Goal: Task Accomplishment & Management: Manage account settings

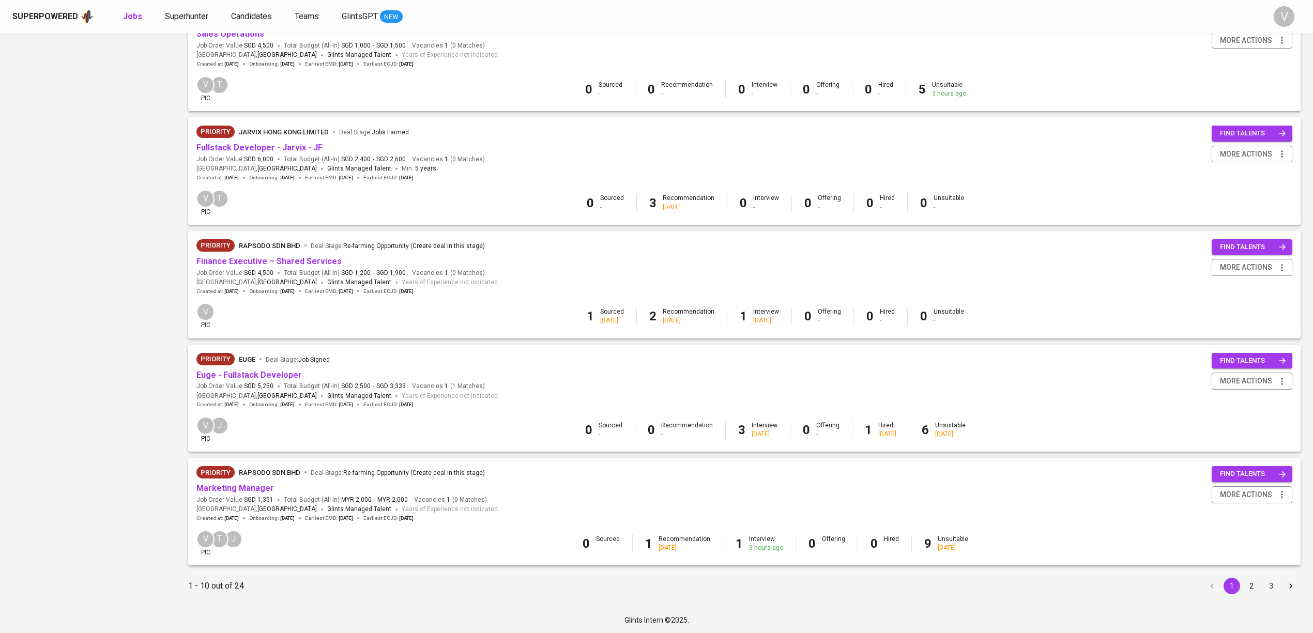
scroll to position [718, 0]
click at [1267, 586] on button "3" at bounding box center [1271, 585] width 17 height 17
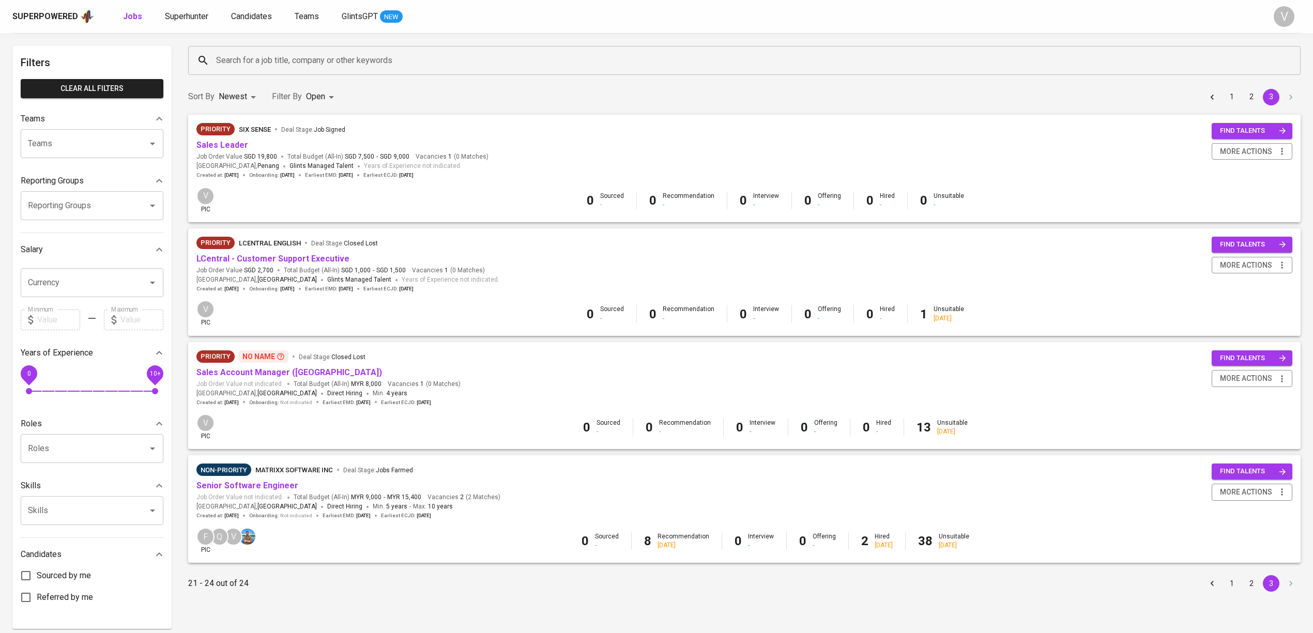
scroll to position [72, 0]
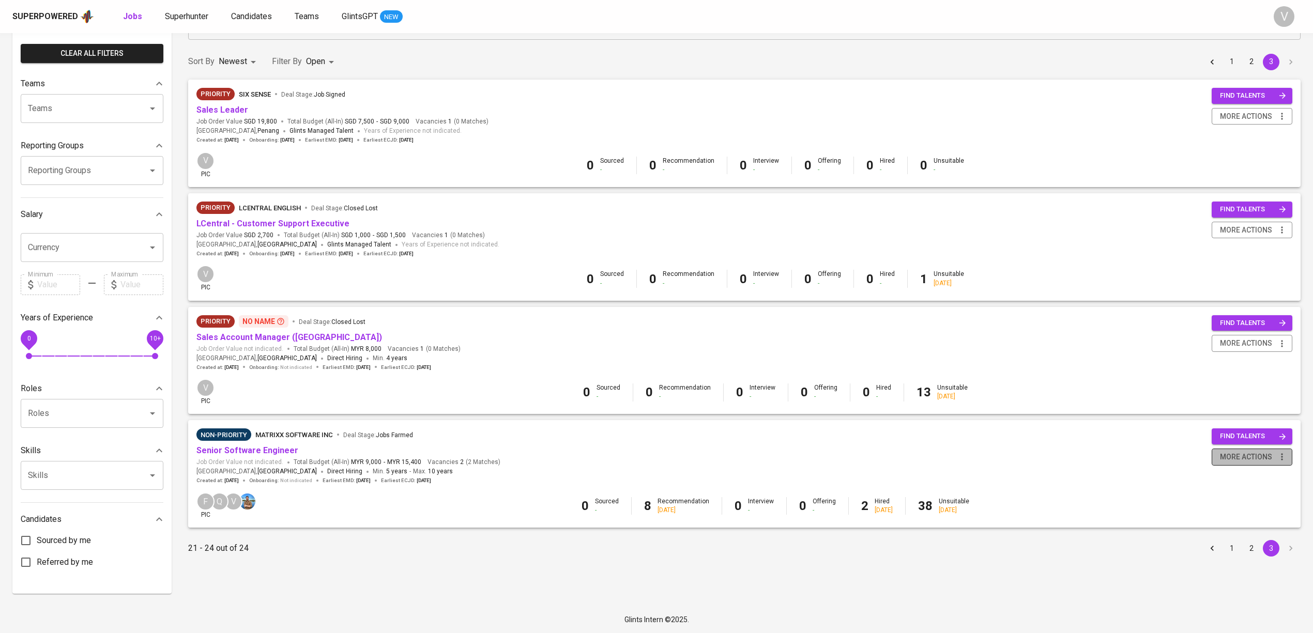
click at [1235, 463] on span "more actions" at bounding box center [1246, 457] width 52 height 13
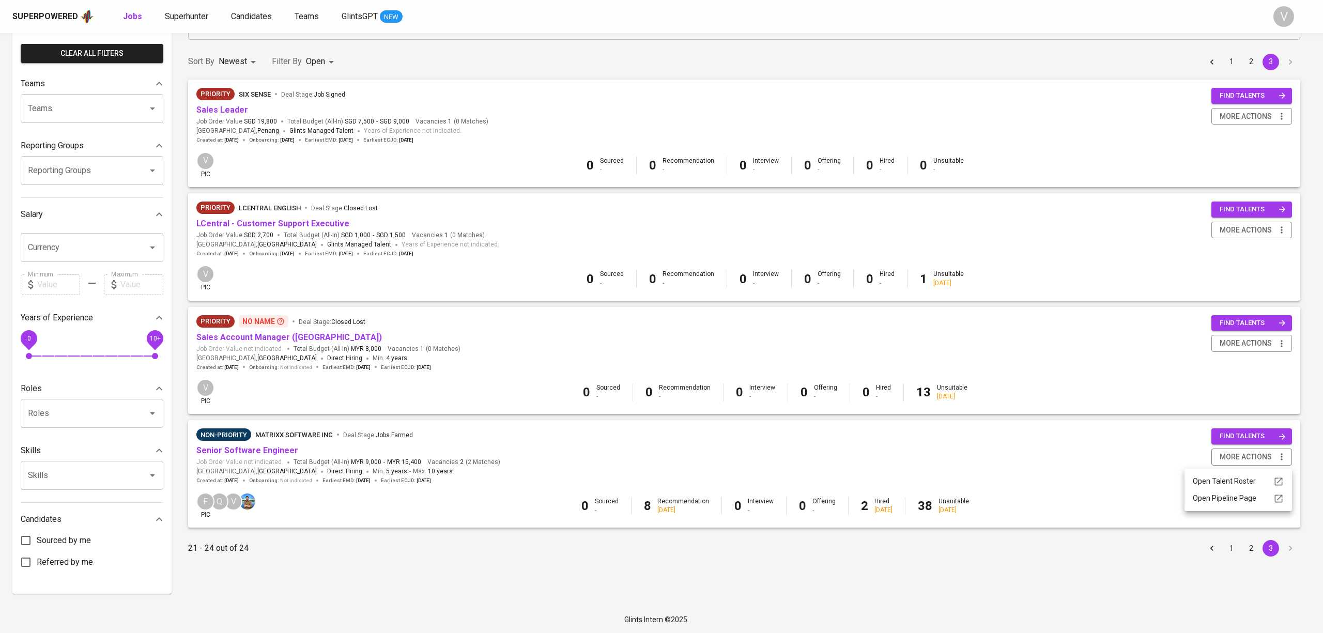
click at [1022, 480] on div at bounding box center [661, 316] width 1323 height 633
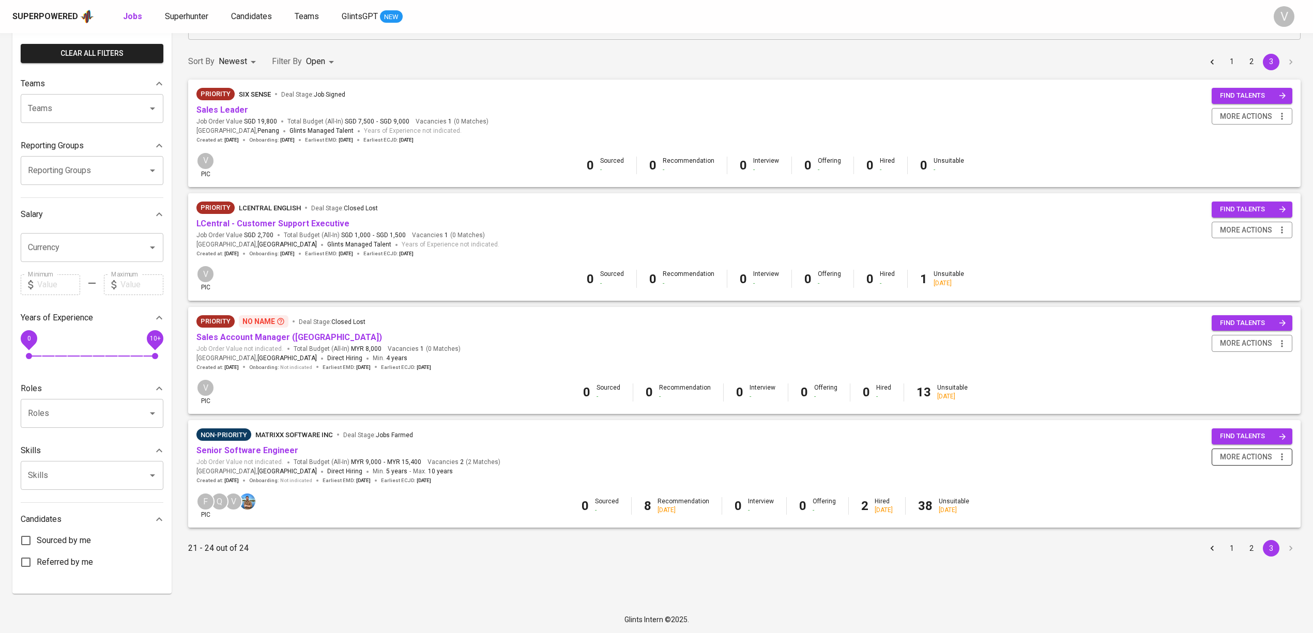
click at [1278, 453] on icon "button" at bounding box center [1282, 457] width 10 height 10
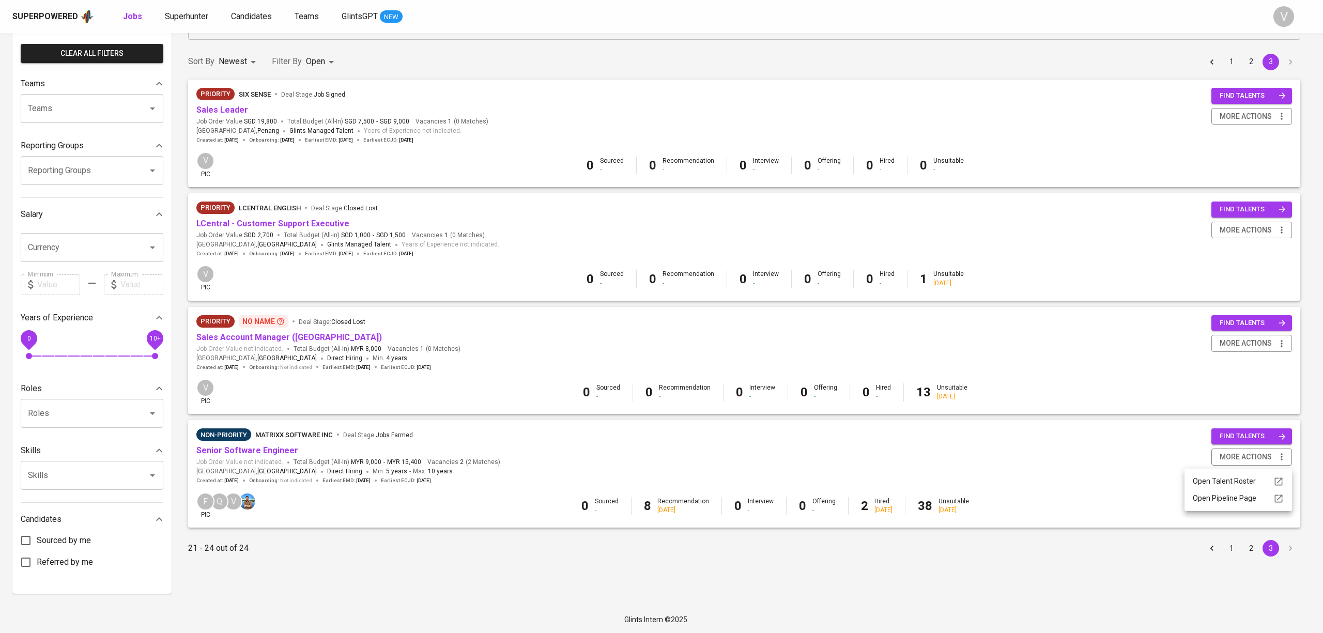
drag, startPoint x: 1102, startPoint y: 457, endPoint x: 1176, endPoint y: 458, distance: 74.4
click at [1102, 457] on div at bounding box center [661, 316] width 1323 height 633
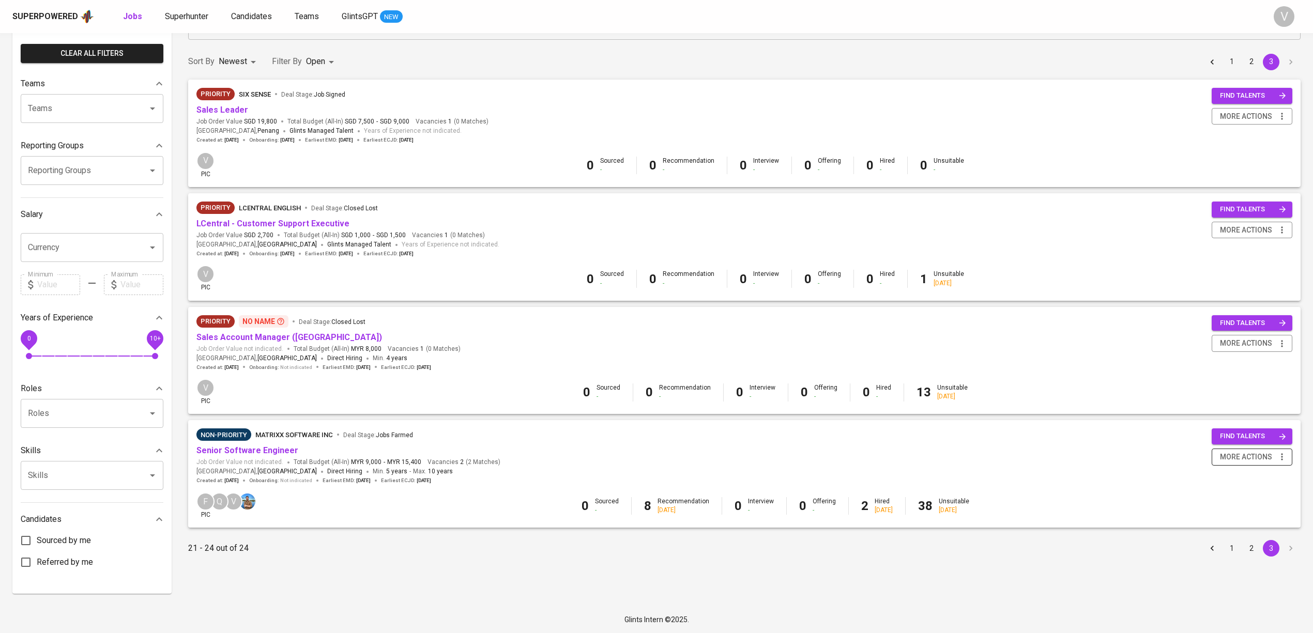
click at [1282, 457] on icon "button" at bounding box center [1282, 457] width 2 height 7
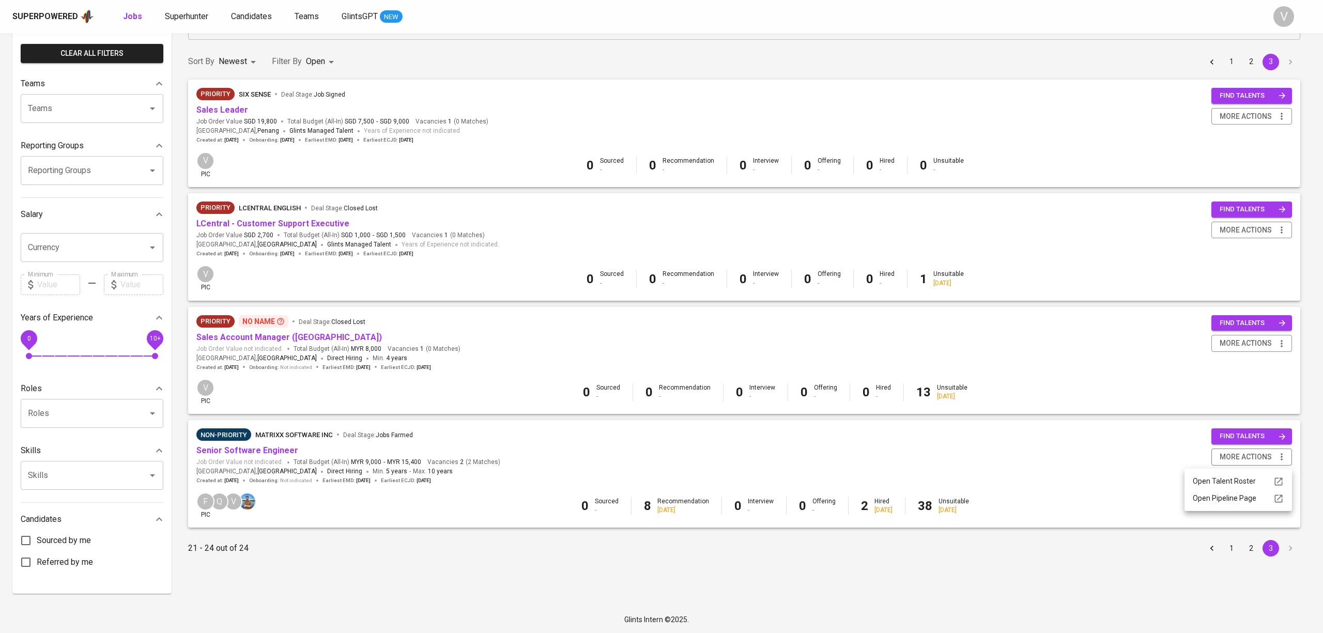
click at [1117, 444] on div at bounding box center [661, 316] width 1323 height 633
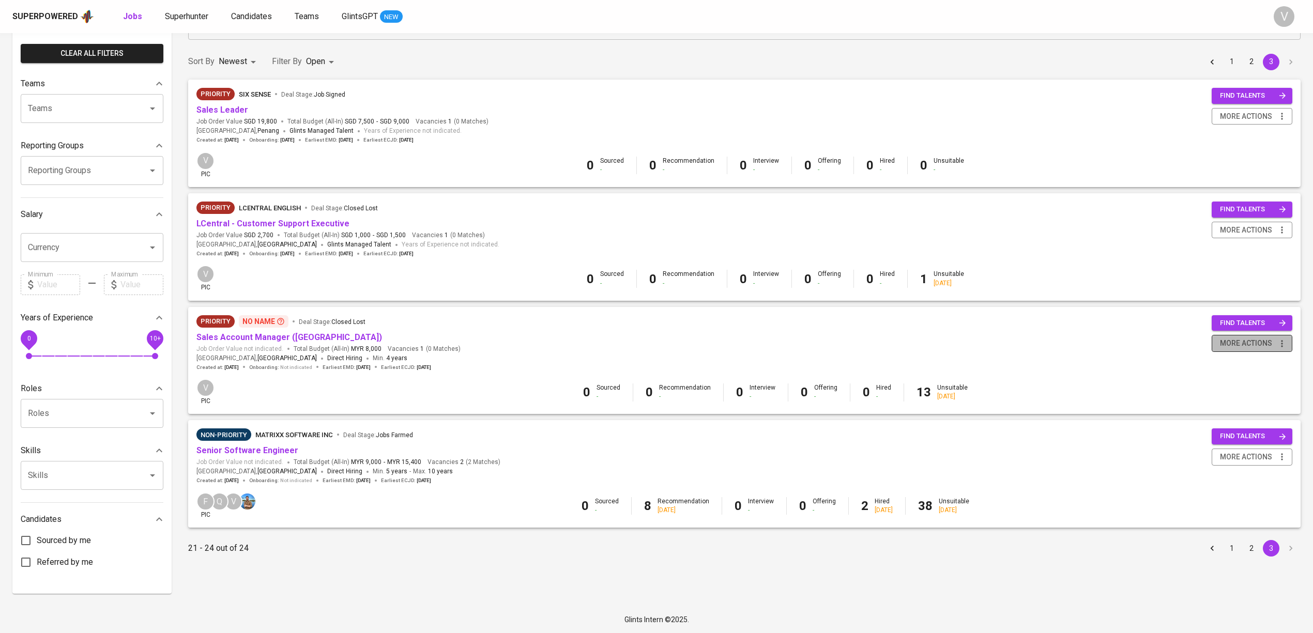
click at [1260, 341] on span "more actions" at bounding box center [1246, 343] width 52 height 13
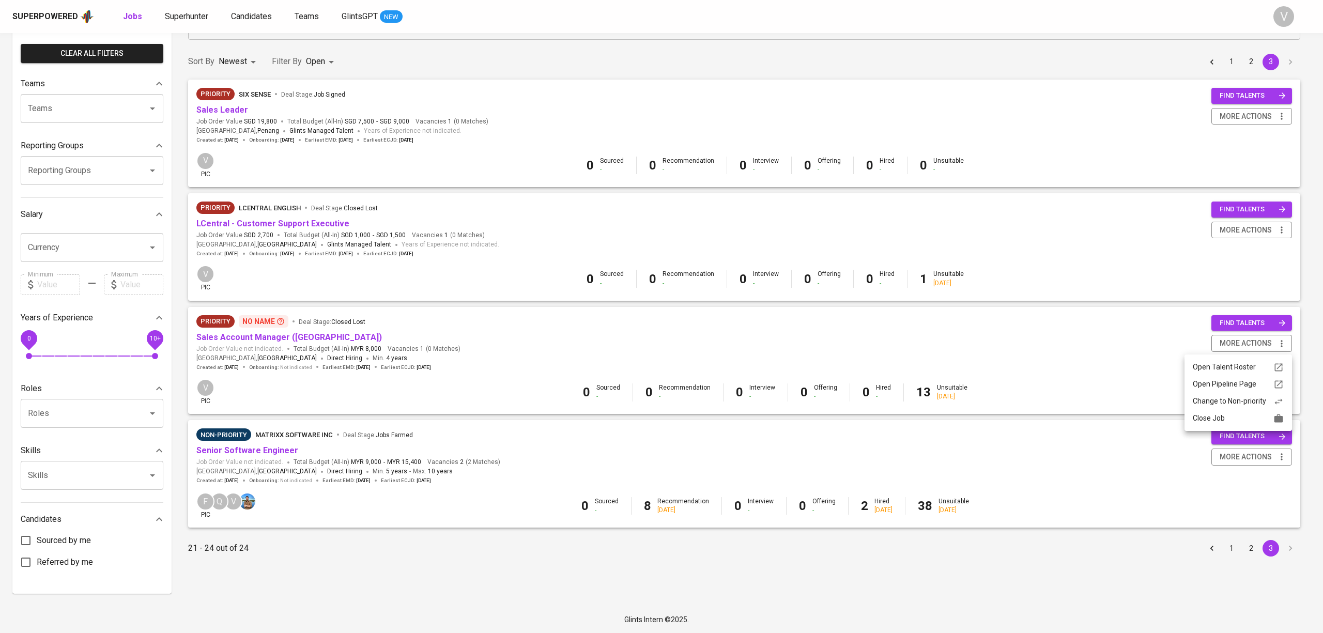
click at [1076, 349] on div at bounding box center [661, 316] width 1323 height 633
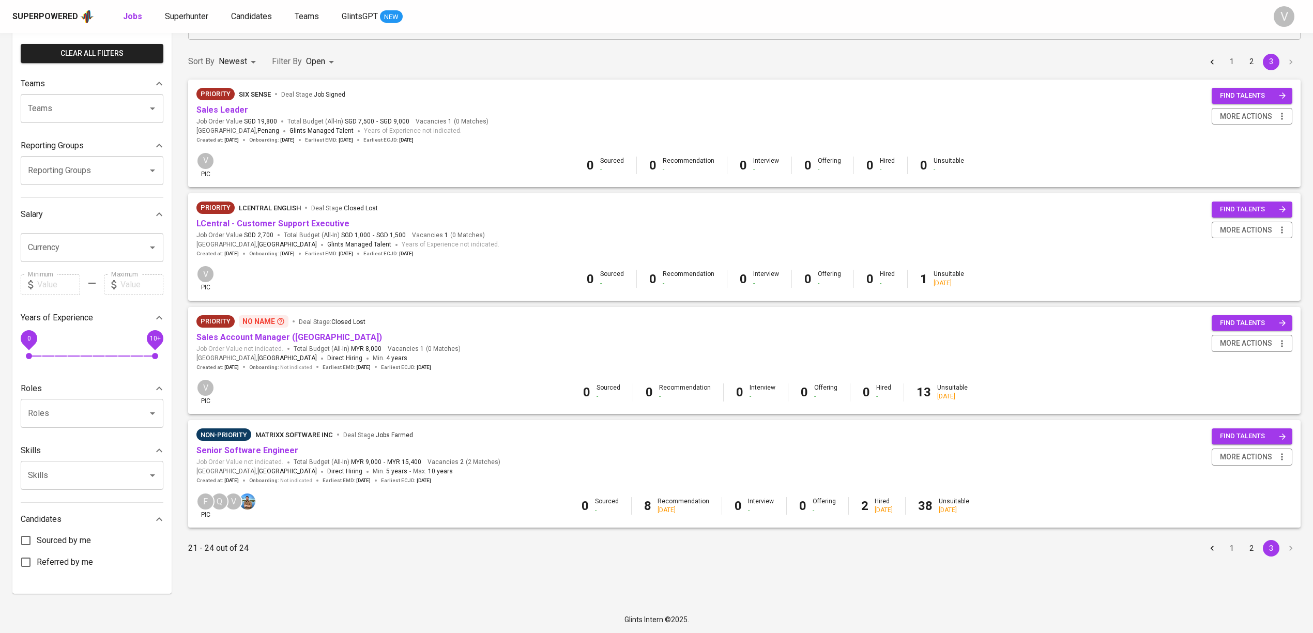
click at [1233, 550] on button "1" at bounding box center [1232, 548] width 17 height 17
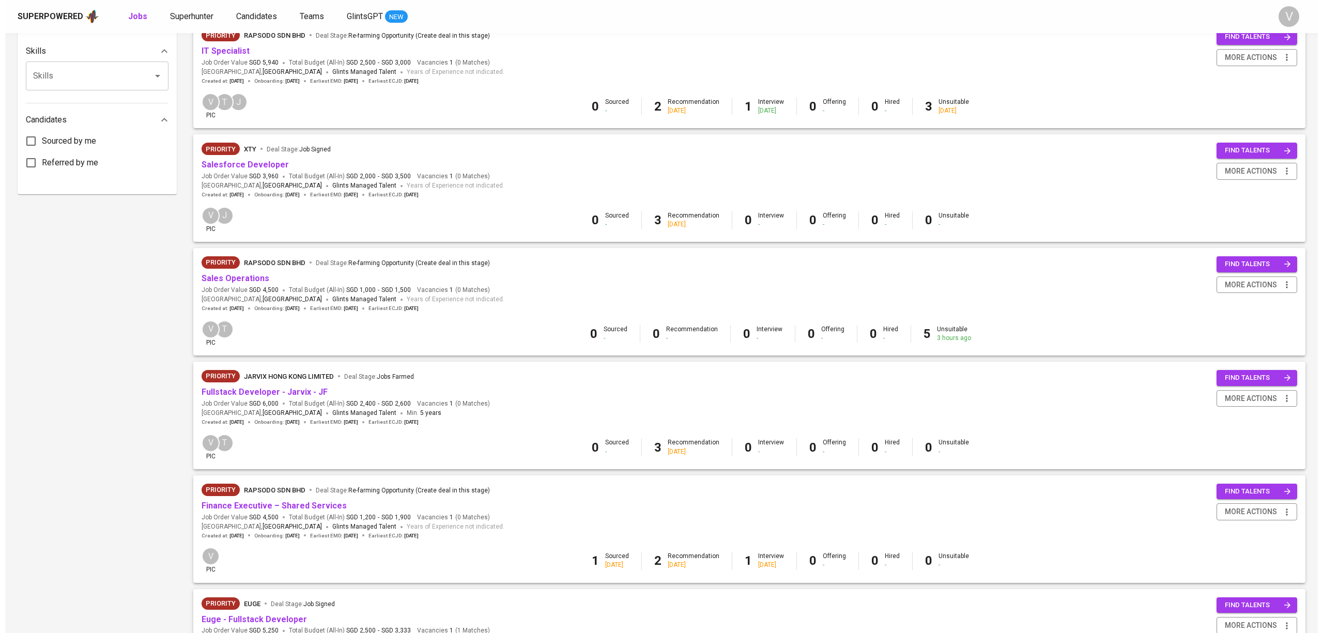
scroll to position [482, 0]
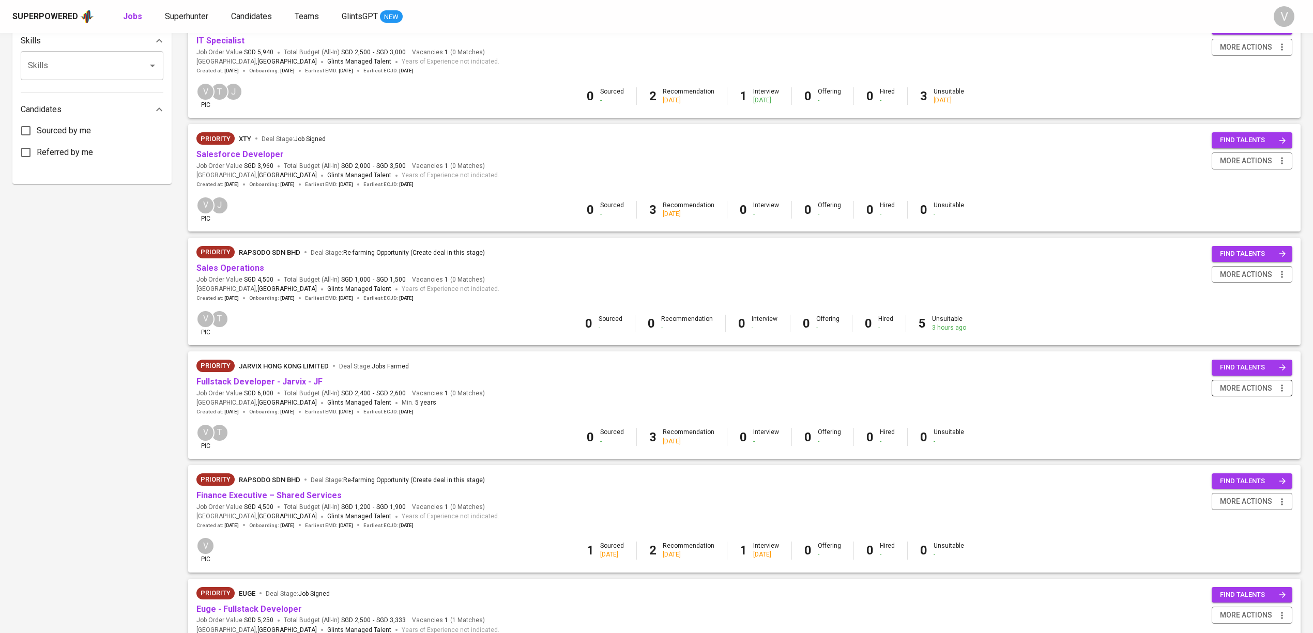
click at [1245, 387] on span "more actions" at bounding box center [1246, 388] width 52 height 13
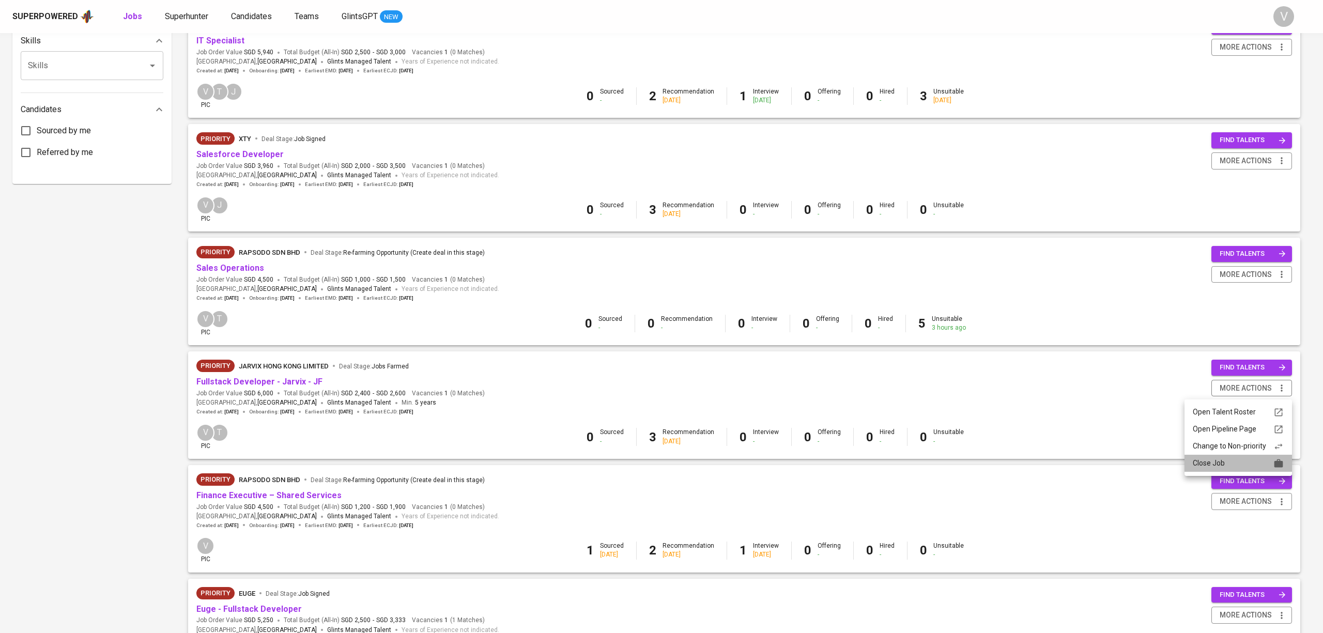
click at [1206, 460] on div "Close Job" at bounding box center [1238, 463] width 91 height 11
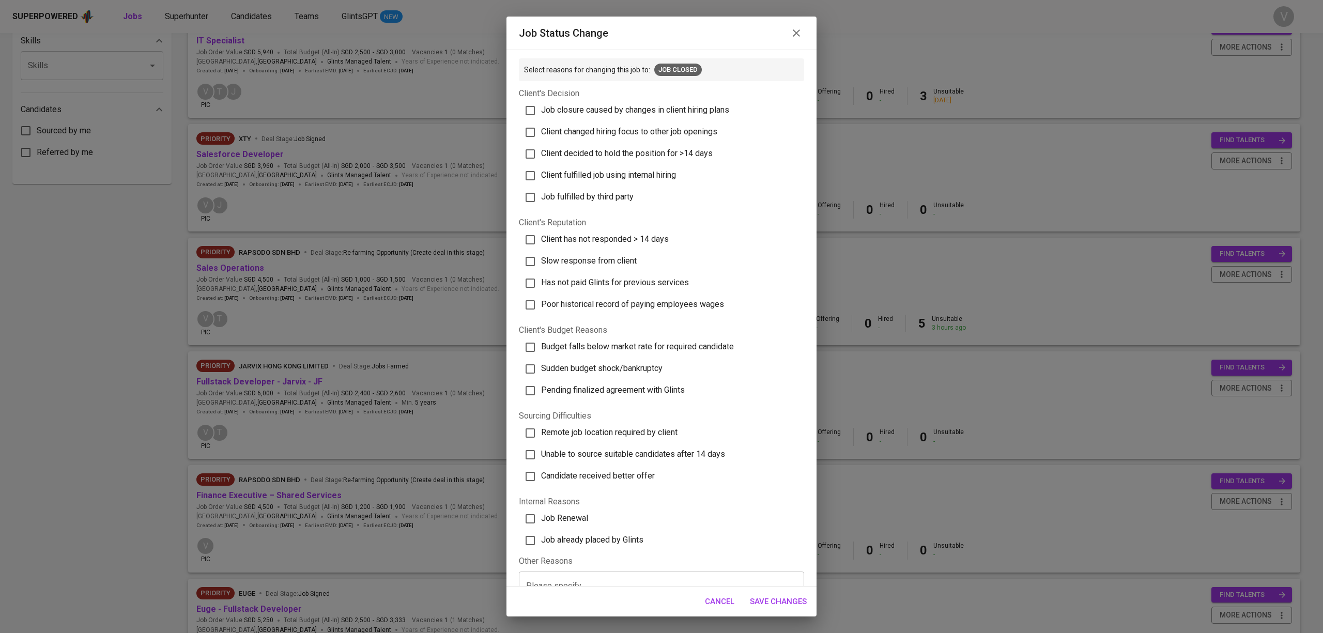
click at [550, 135] on span "Client changed hiring focus to other job openings" at bounding box center [629, 132] width 176 height 10
click at [541, 135] on input "Client changed hiring focus to other job openings" at bounding box center [530, 132] width 22 height 22
checkbox input "true"
click at [542, 153] on span "Client decided to hold the position for >14 days" at bounding box center [627, 153] width 172 height 10
click at [541, 153] on input "Client decided to hold the position for >14 days" at bounding box center [530, 154] width 22 height 22
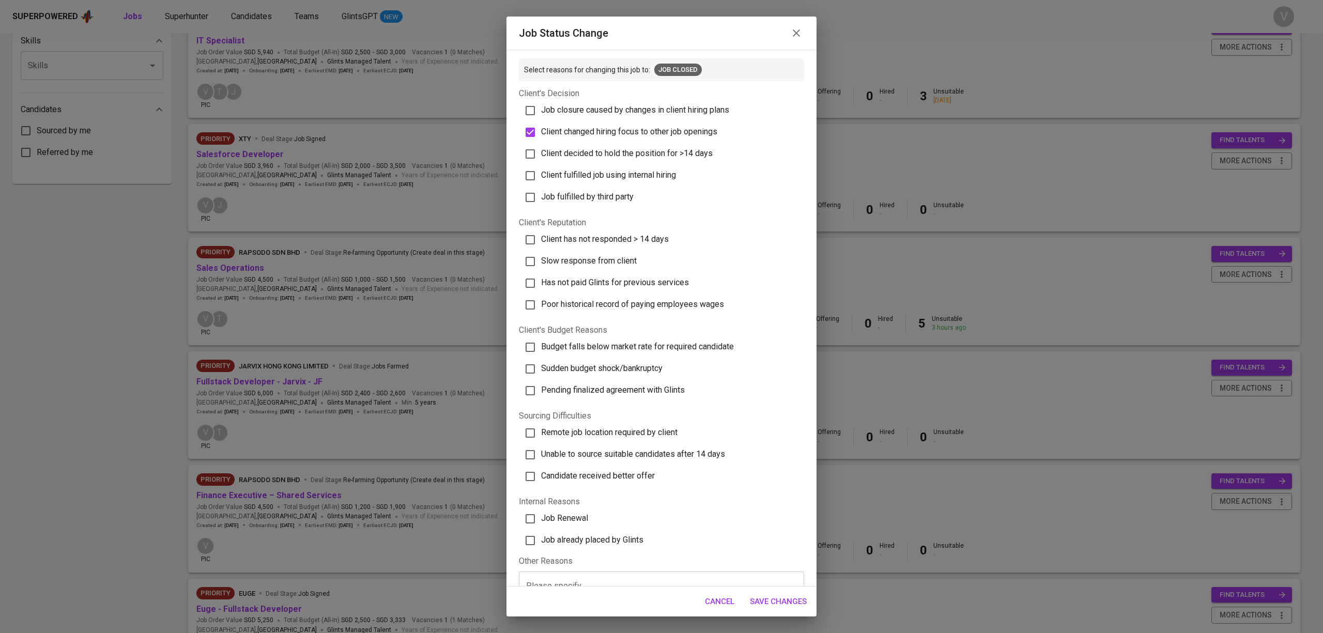
checkbox input "true"
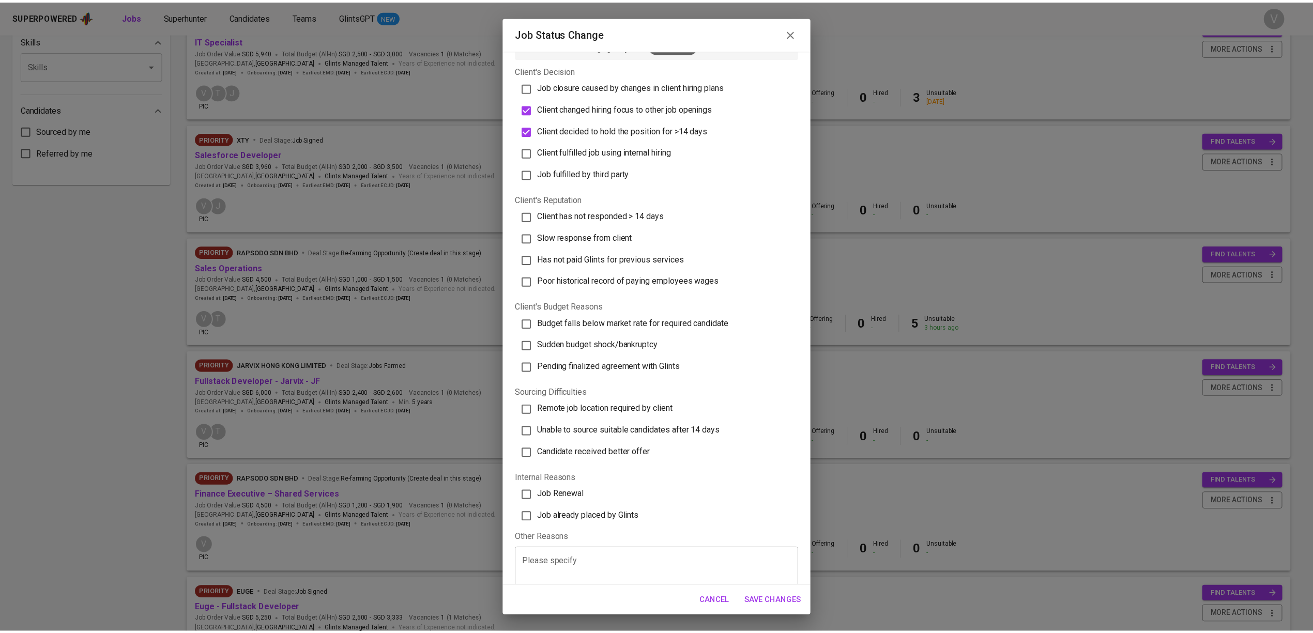
scroll to position [52, 0]
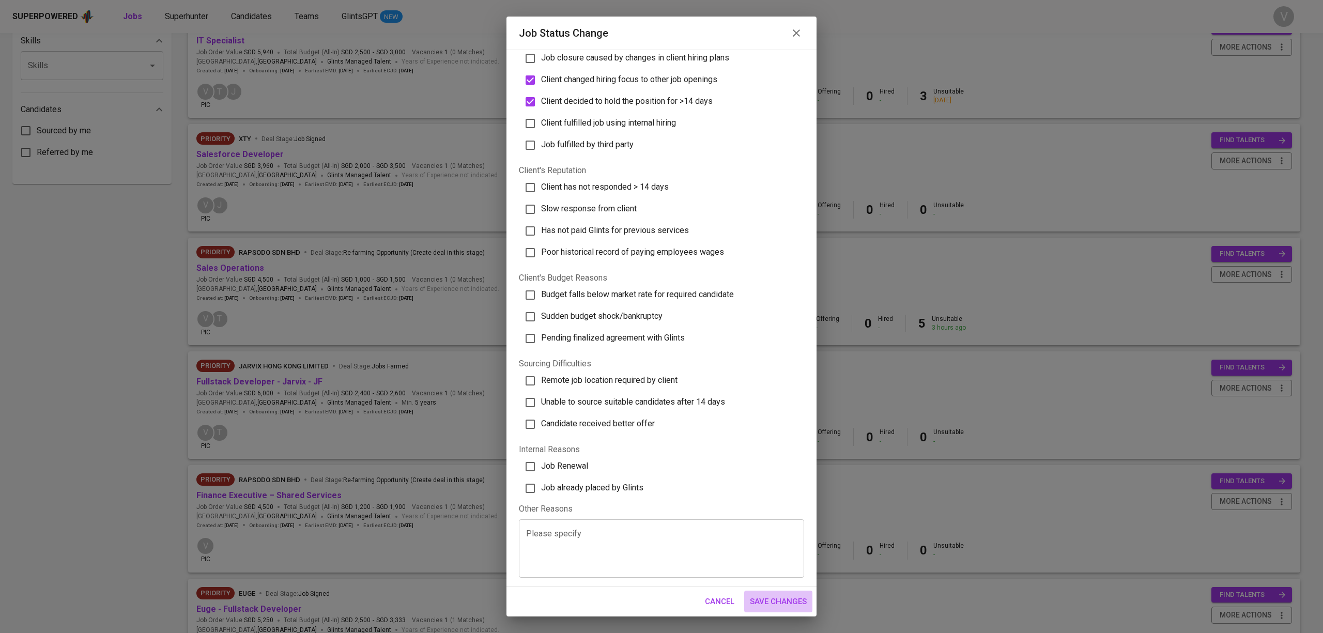
click at [772, 599] on span "Save Changes" at bounding box center [778, 601] width 57 height 13
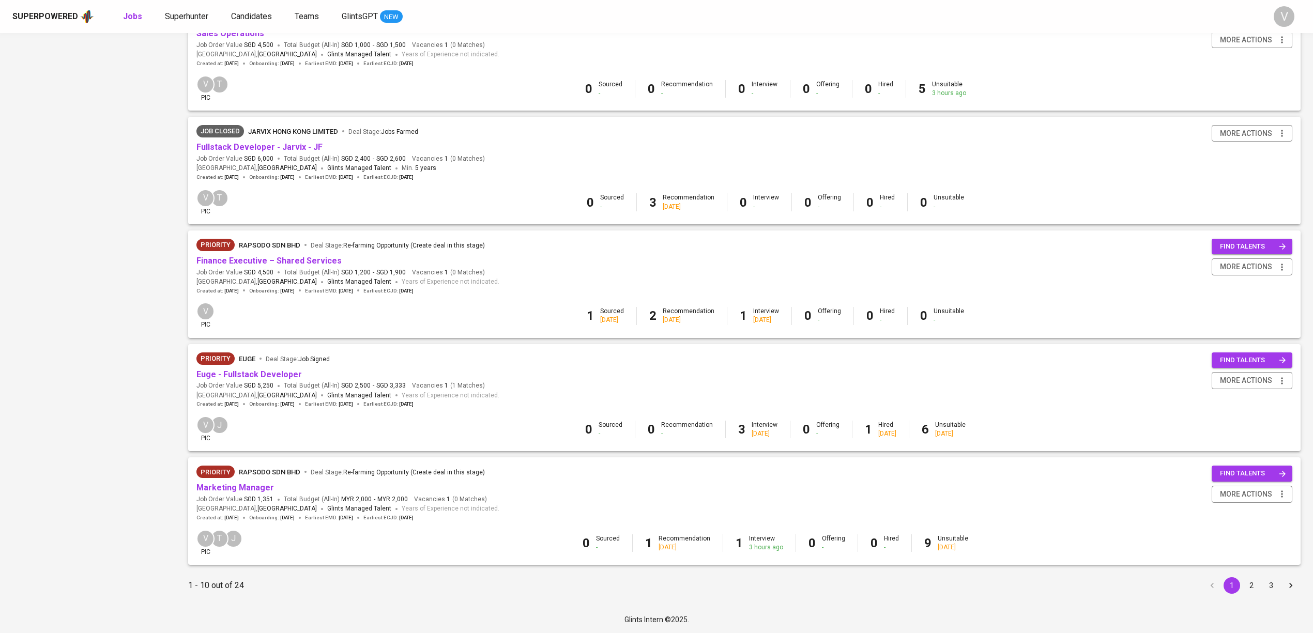
scroll to position [718, 0]
drag, startPoint x: 1250, startPoint y: 586, endPoint x: 1136, endPoint y: 525, distance: 129.0
click at [1250, 586] on button "2" at bounding box center [1251, 585] width 17 height 17
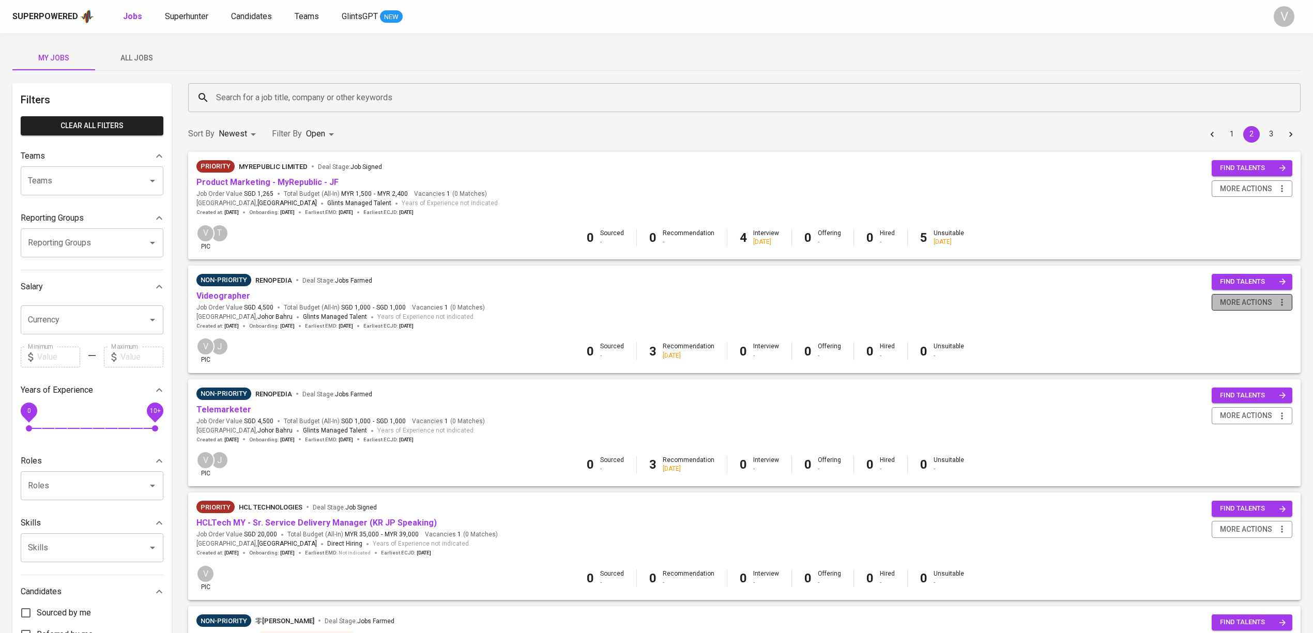
click at [1245, 307] on span "more actions" at bounding box center [1246, 302] width 52 height 13
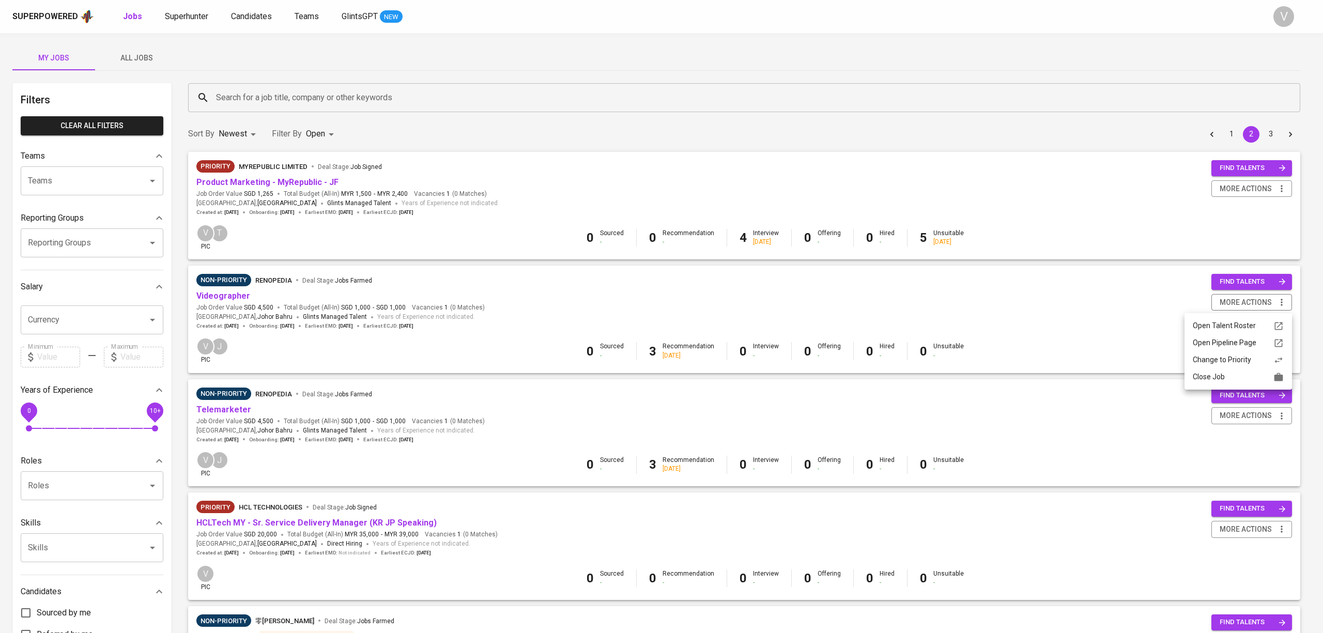
click at [1196, 377] on div "Close Job" at bounding box center [1238, 377] width 91 height 11
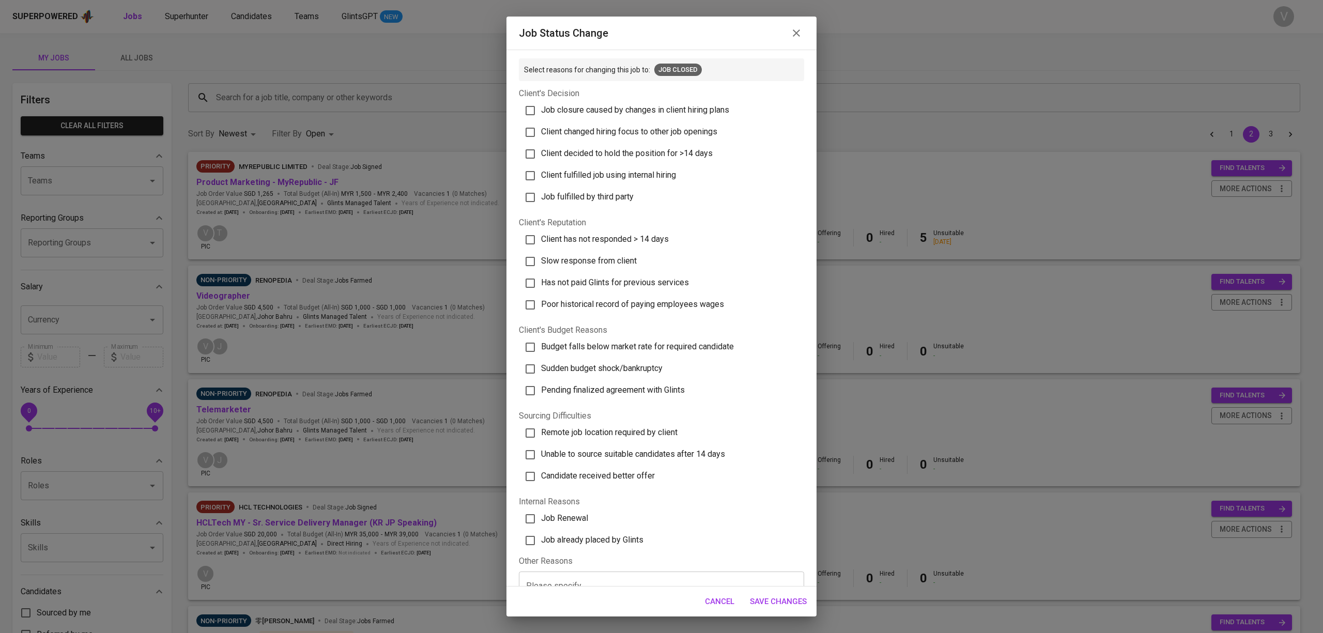
click at [567, 156] on span "Client decided to hold the position for >14 days" at bounding box center [627, 153] width 172 height 10
click at [541, 156] on input "Client decided to hold the position for >14 days" at bounding box center [530, 154] width 22 height 22
click at [572, 156] on span "Client decided to hold the position for >14 days" at bounding box center [627, 153] width 172 height 10
click at [541, 156] on input "Client decided to hold the position for >14 days" at bounding box center [530, 154] width 22 height 22
checkbox input "false"
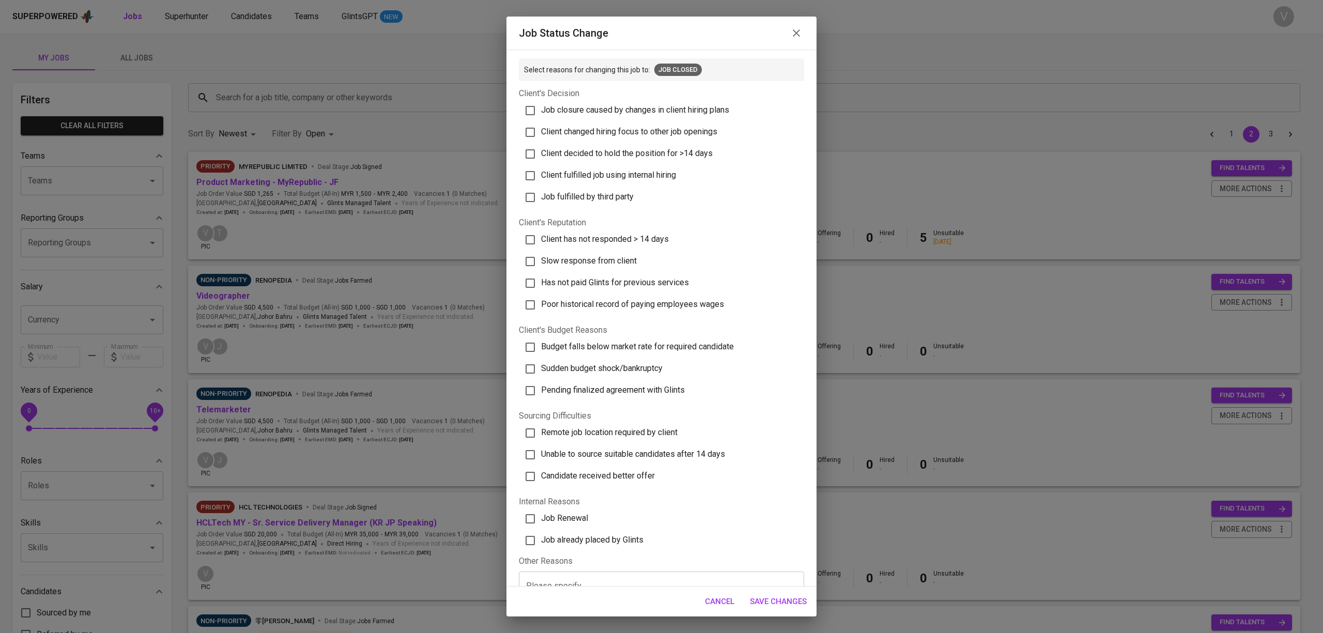
click at [594, 242] on span "Client has not responded > 14 days" at bounding box center [605, 239] width 128 height 10
click at [541, 242] on input "Client has not responded > 14 days" at bounding box center [530, 240] width 22 height 22
checkbox input "true"
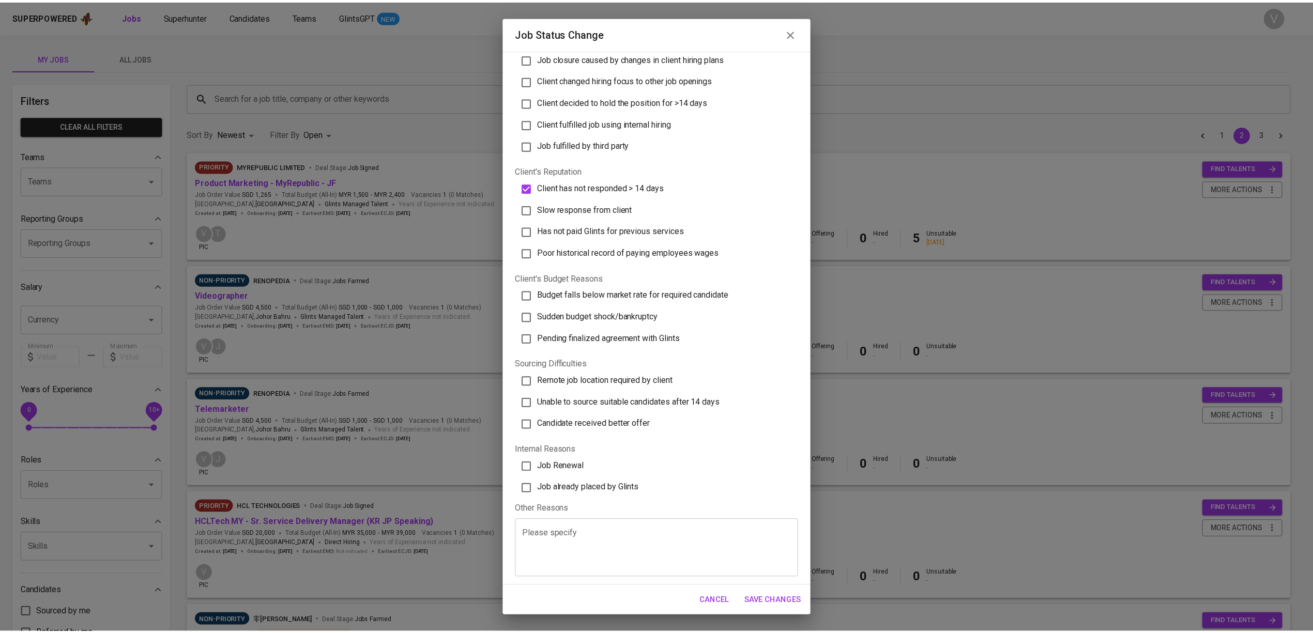
scroll to position [52, 0]
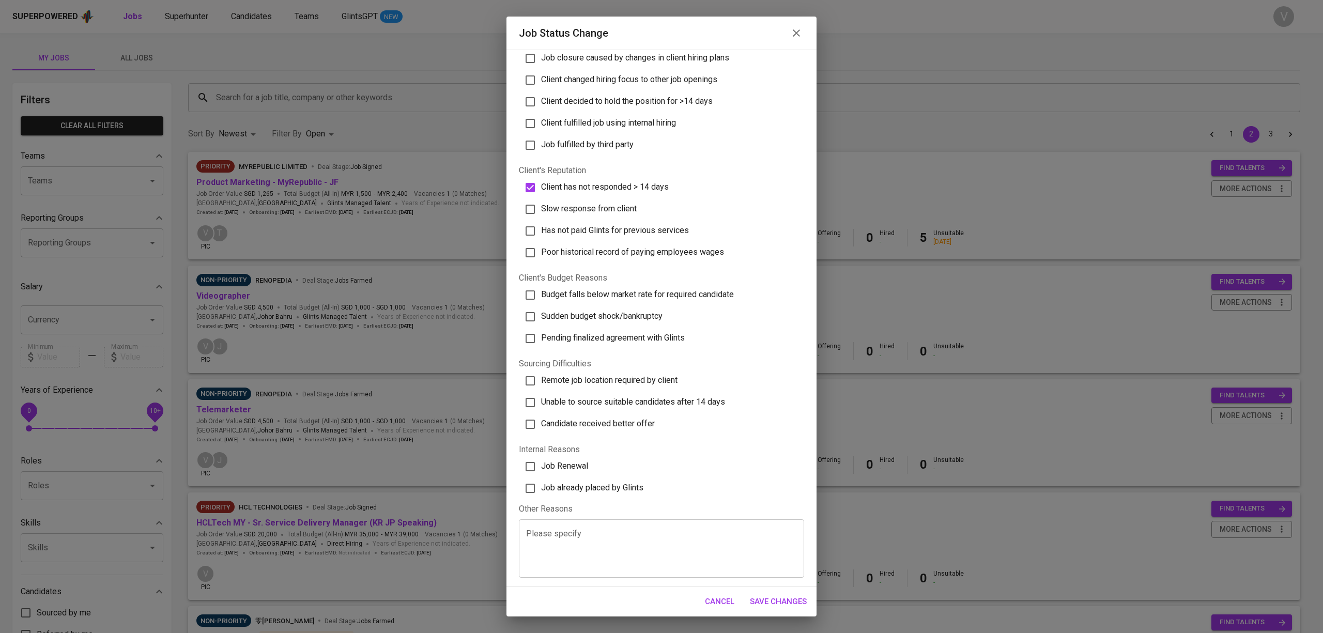
click at [767, 600] on span "Save Changes" at bounding box center [778, 601] width 57 height 13
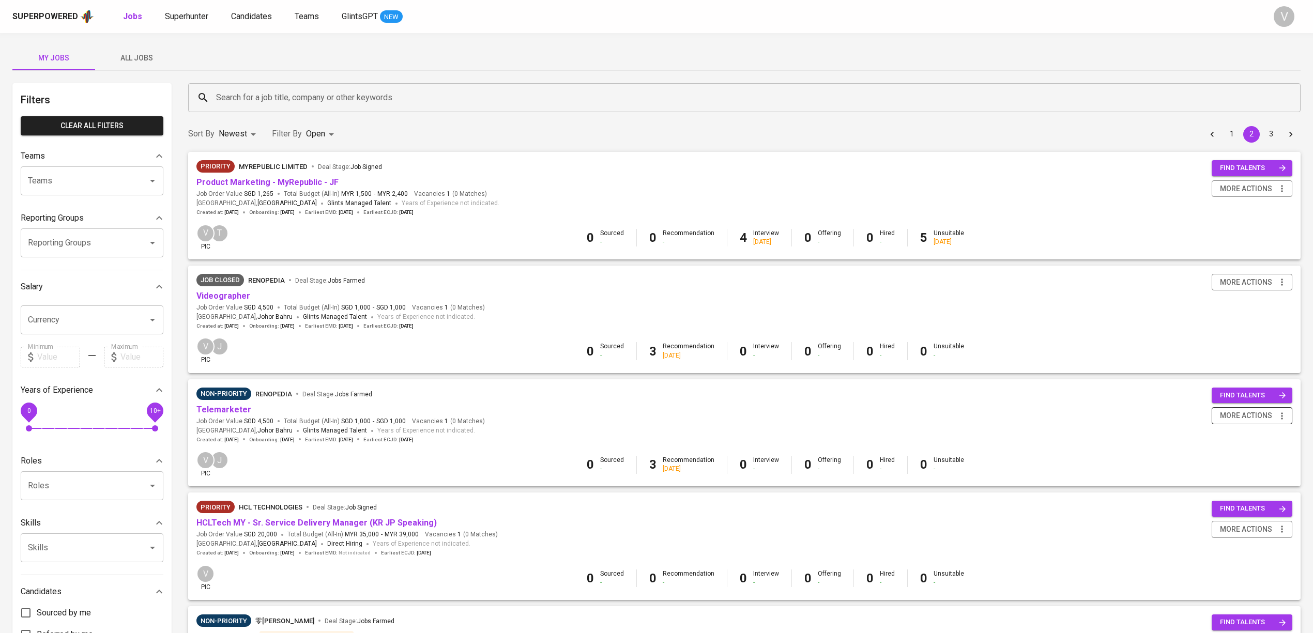
click at [1282, 418] on icon "button" at bounding box center [1282, 416] width 10 height 10
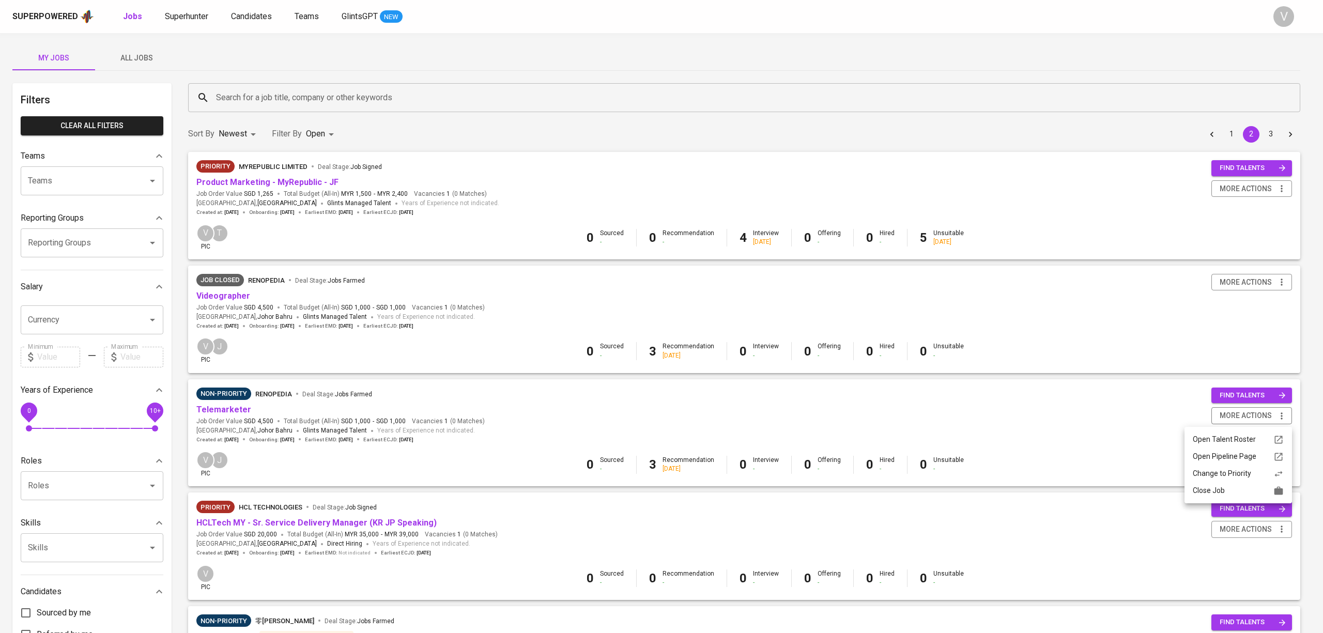
click at [1228, 492] on div "Close Job" at bounding box center [1238, 490] width 91 height 11
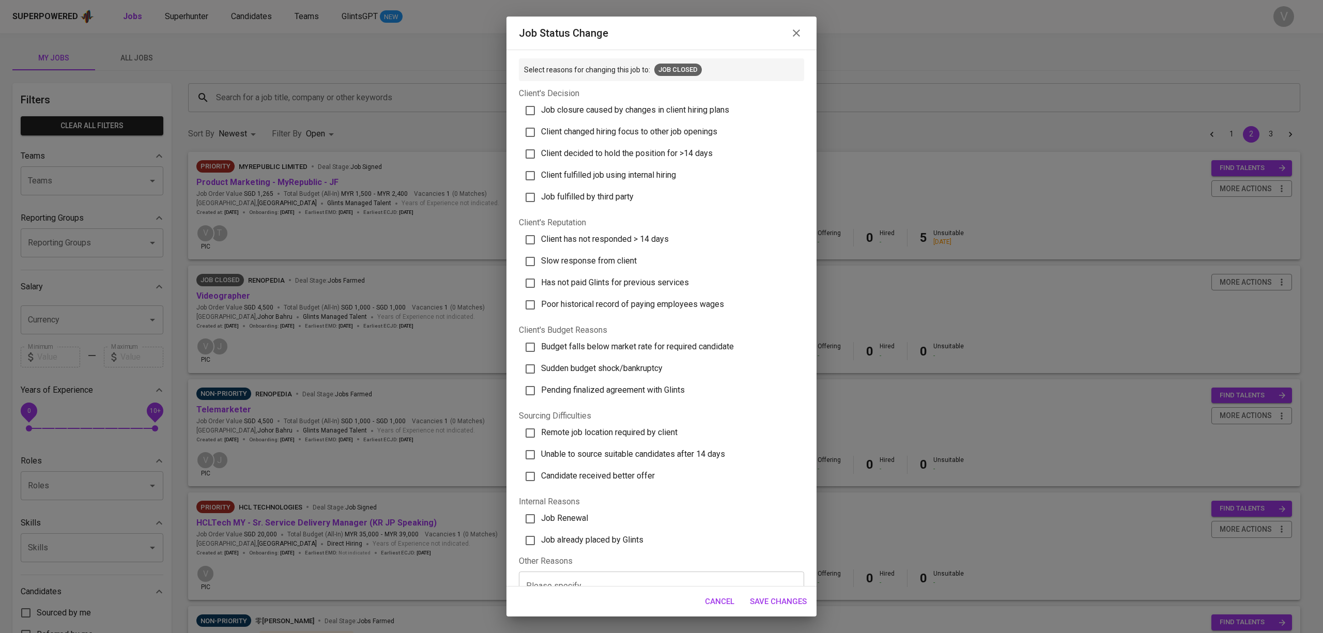
drag, startPoint x: 594, startPoint y: 242, endPoint x: 634, endPoint y: 247, distance: 40.1
click at [594, 242] on span "Client has not responded > 14 days" at bounding box center [605, 239] width 128 height 10
click at [541, 242] on input "Client has not responded > 14 days" at bounding box center [530, 240] width 22 height 22
checkbox input "true"
drag, startPoint x: 787, startPoint y: 602, endPoint x: 722, endPoint y: 562, distance: 75.6
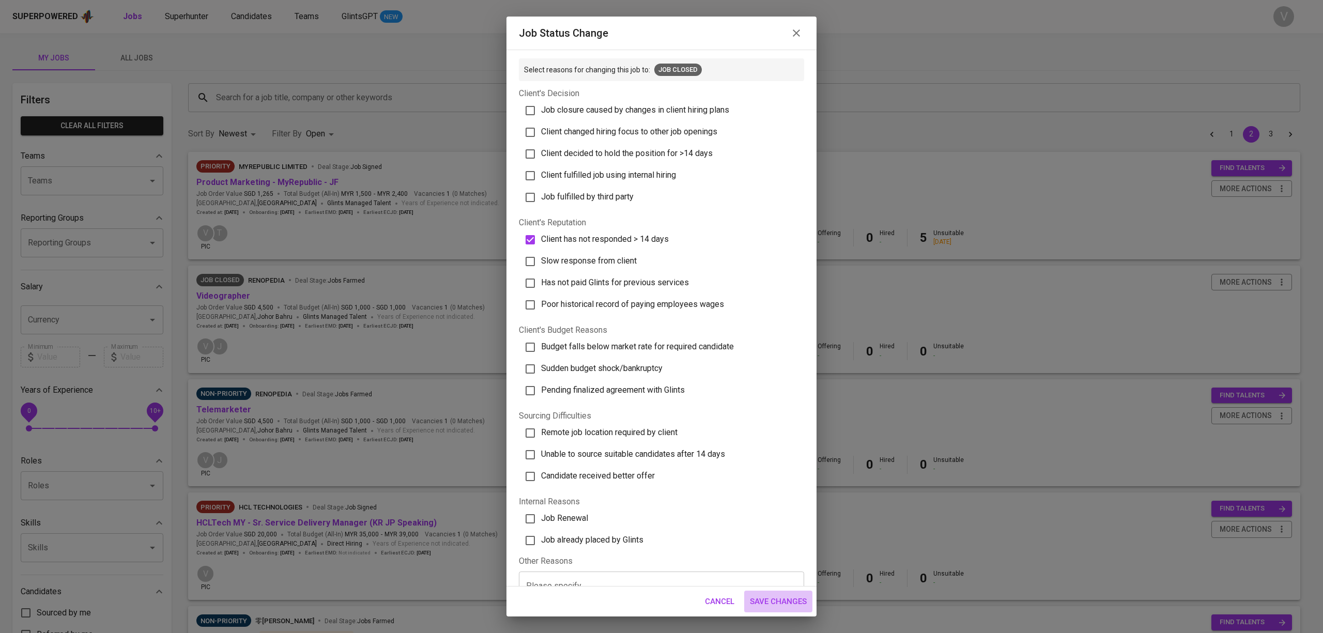
click at [787, 602] on span "Save Changes" at bounding box center [778, 601] width 57 height 13
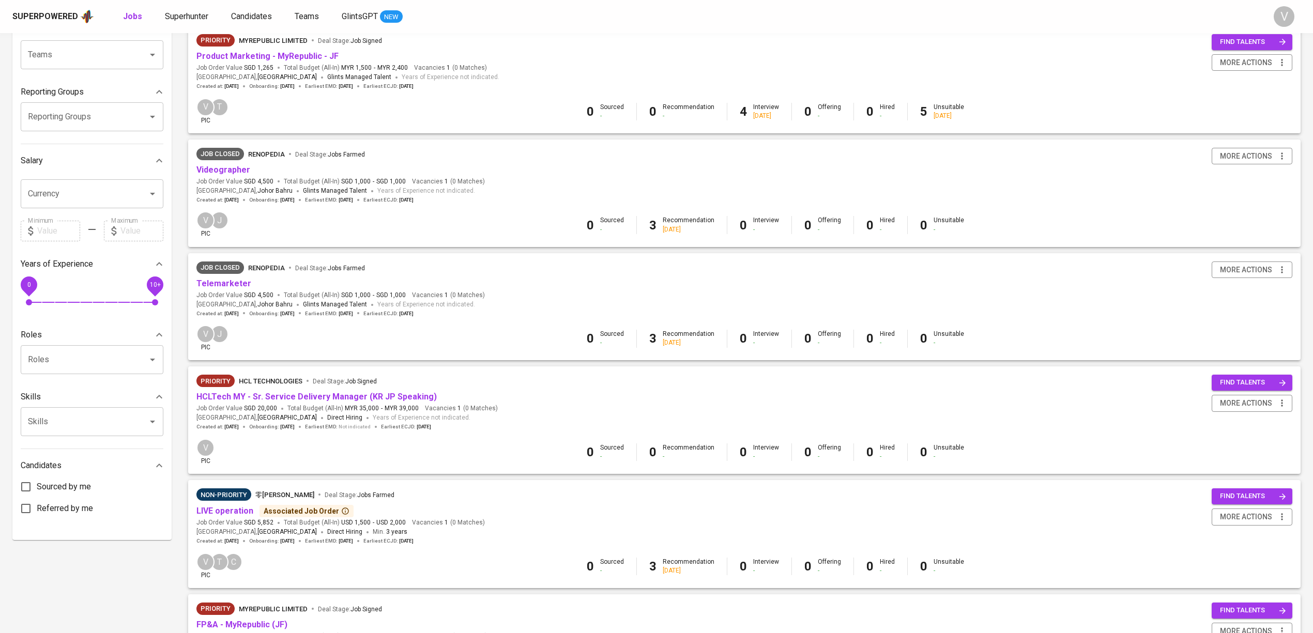
scroll to position [0, 0]
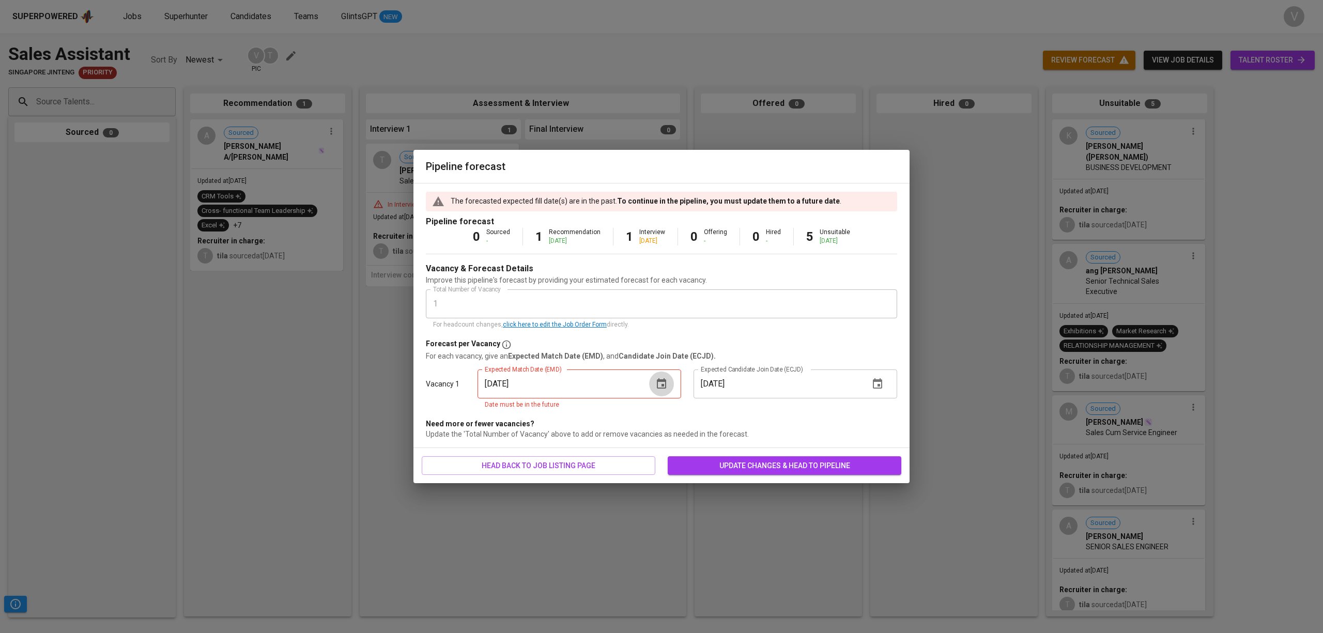
click at [660, 375] on button "button" at bounding box center [661, 384] width 25 height 25
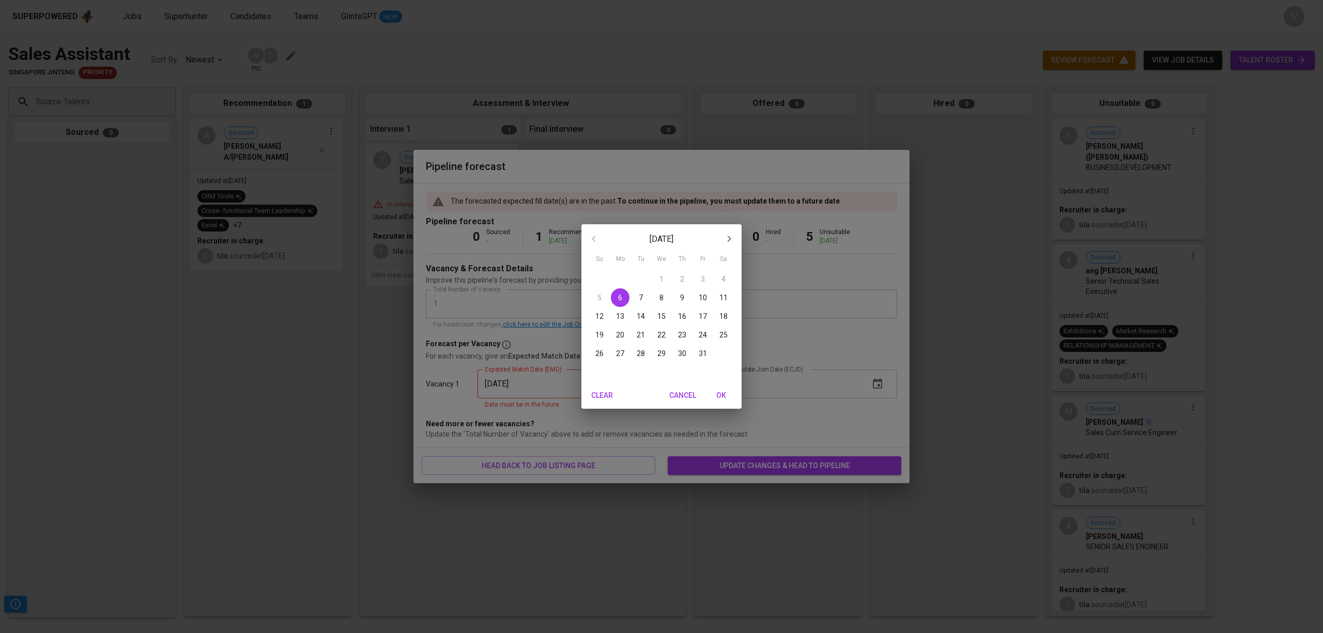
click at [699, 354] on p "31" at bounding box center [703, 353] width 8 height 10
type input "[DATE]"
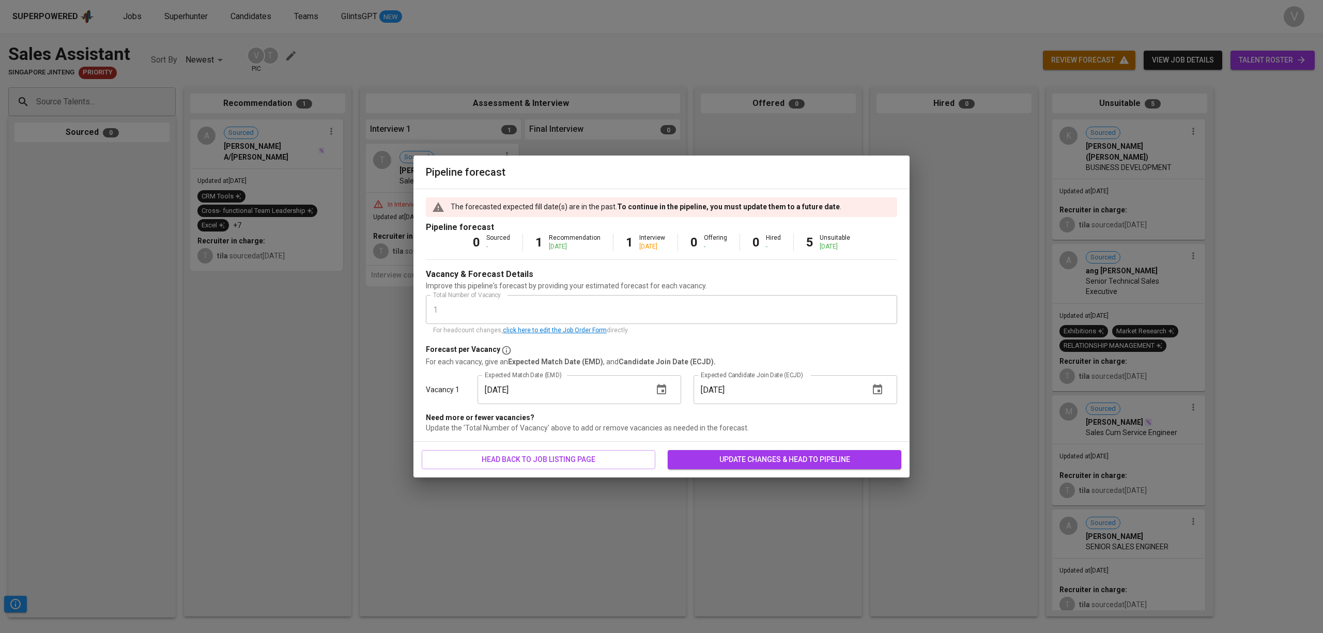
click at [885, 391] on button "button" at bounding box center [877, 389] width 25 height 25
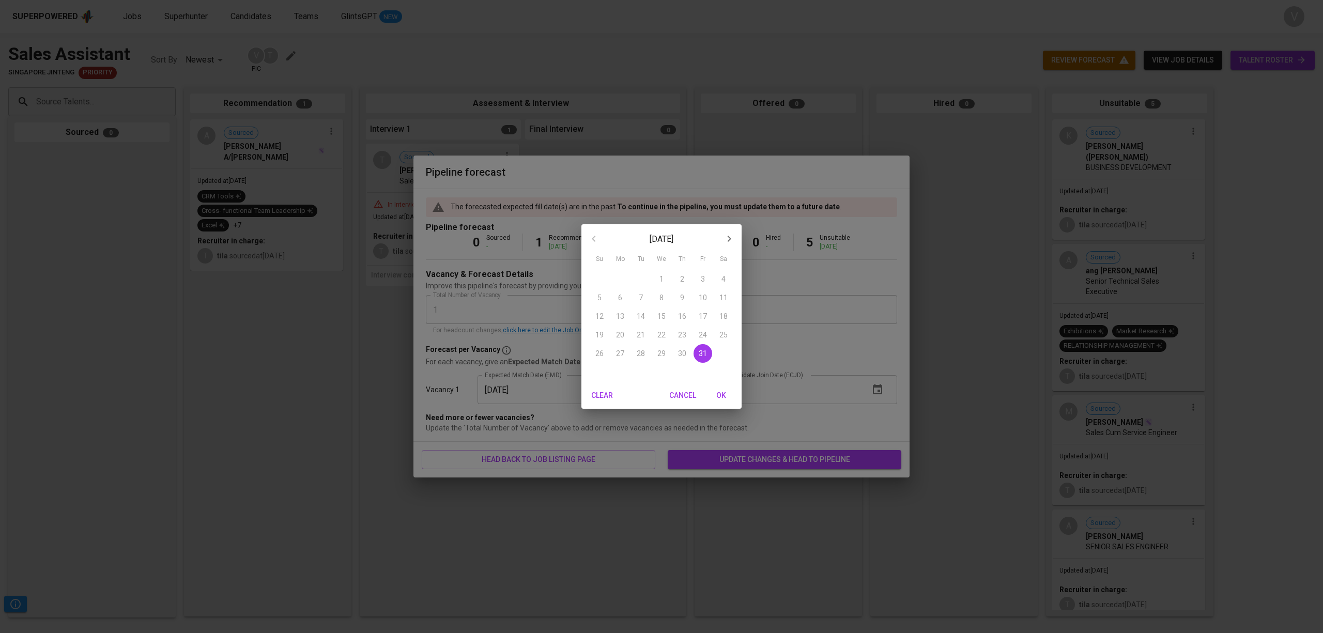
click at [724, 397] on span "OK" at bounding box center [721, 395] width 25 height 13
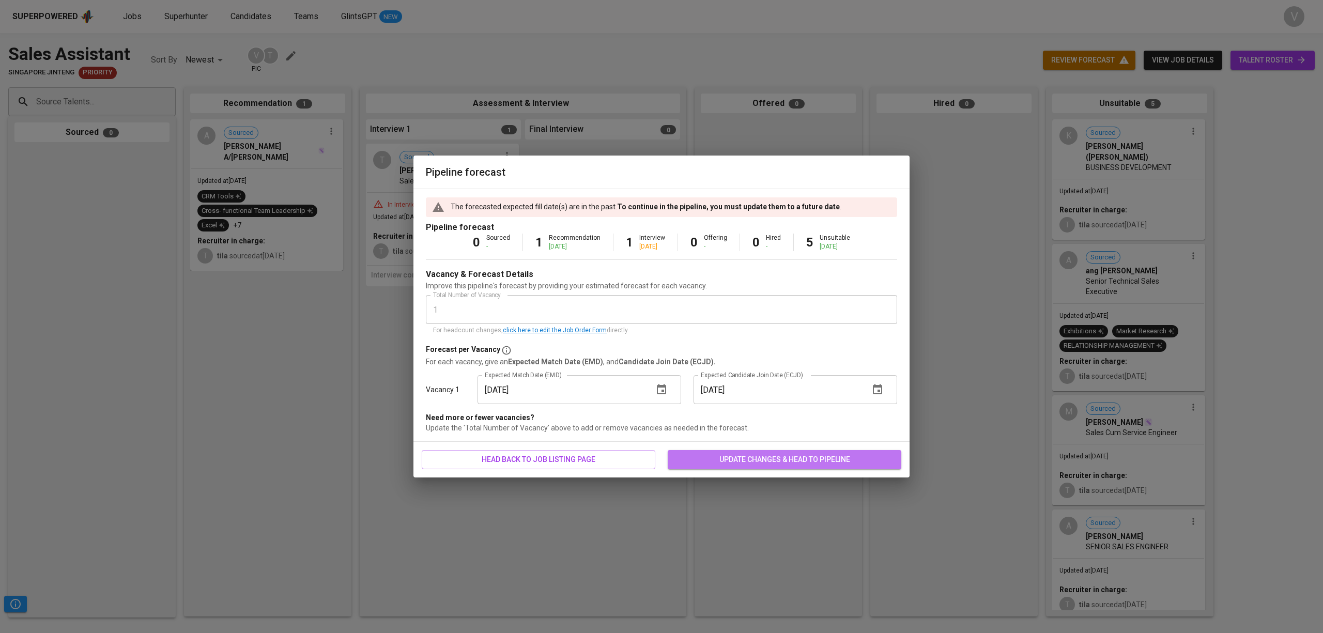
click at [726, 457] on span "update changes & head to pipeline" at bounding box center [784, 459] width 217 height 13
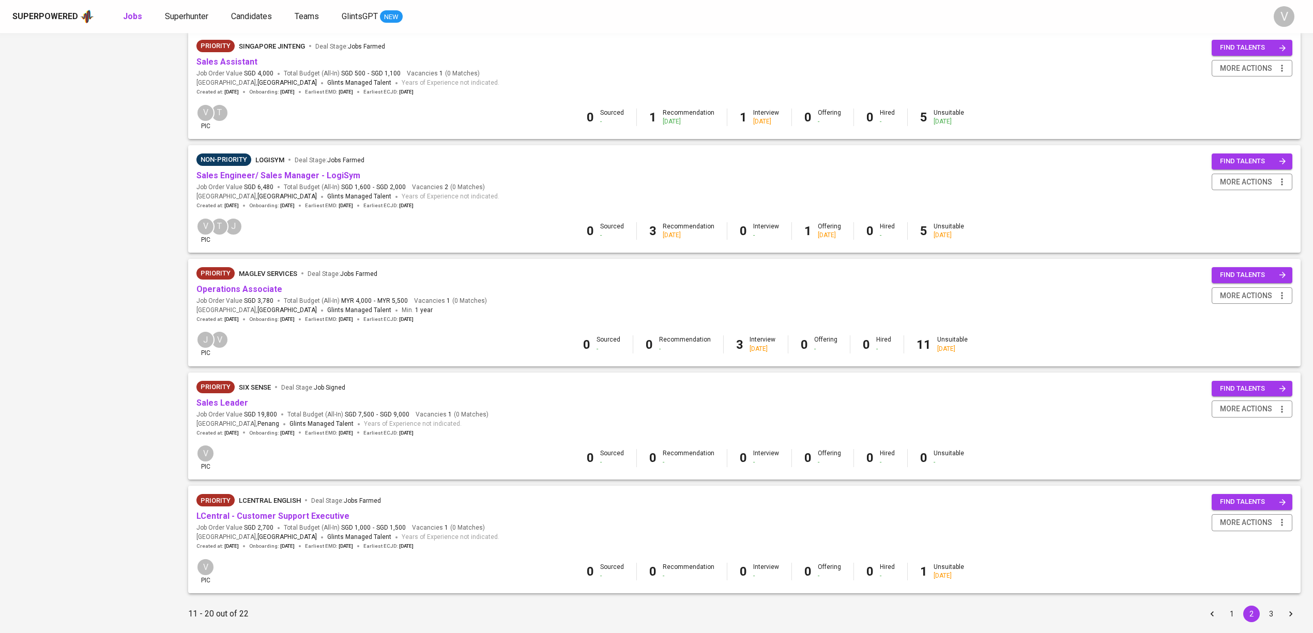
scroll to position [718, 0]
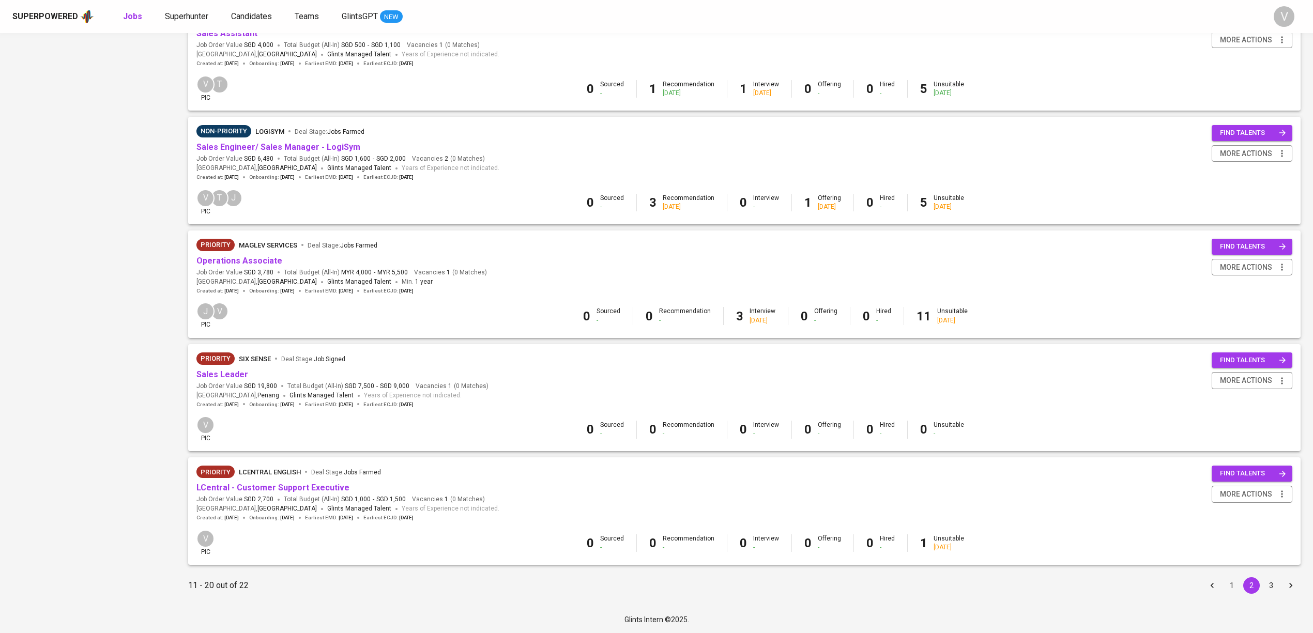
click at [1237, 586] on button "1" at bounding box center [1232, 585] width 17 height 17
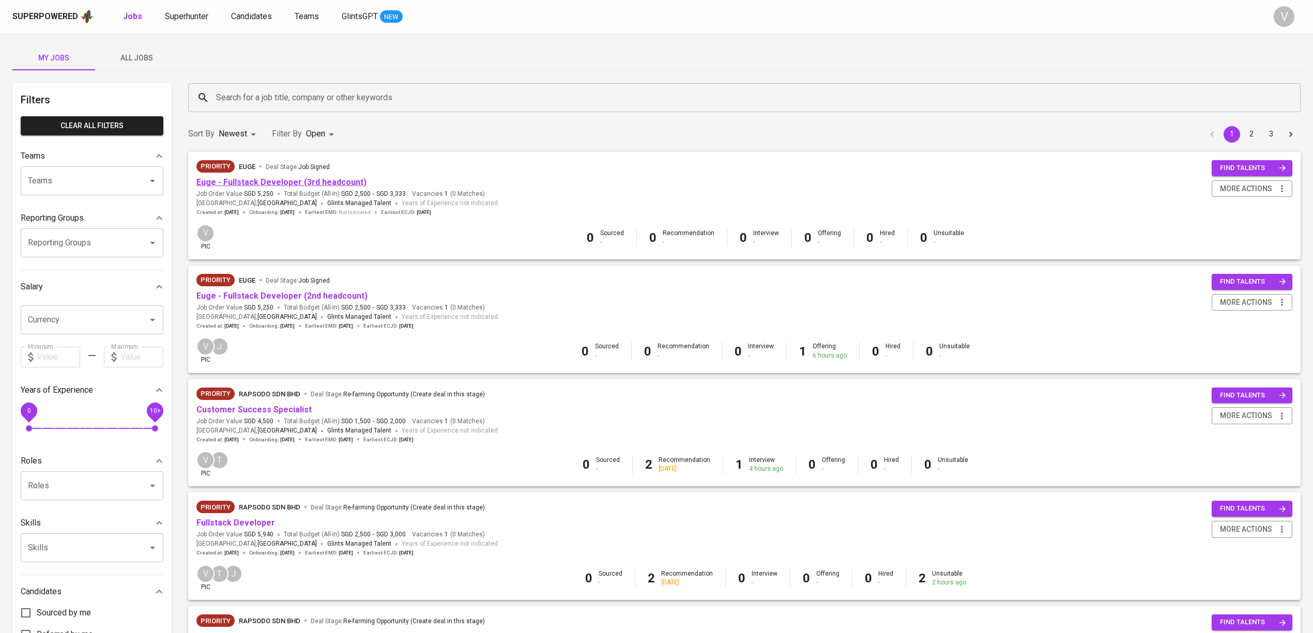
click at [279, 181] on link "Euge - Fullstack Developer (3rd headcount)" at bounding box center [281, 182] width 170 height 10
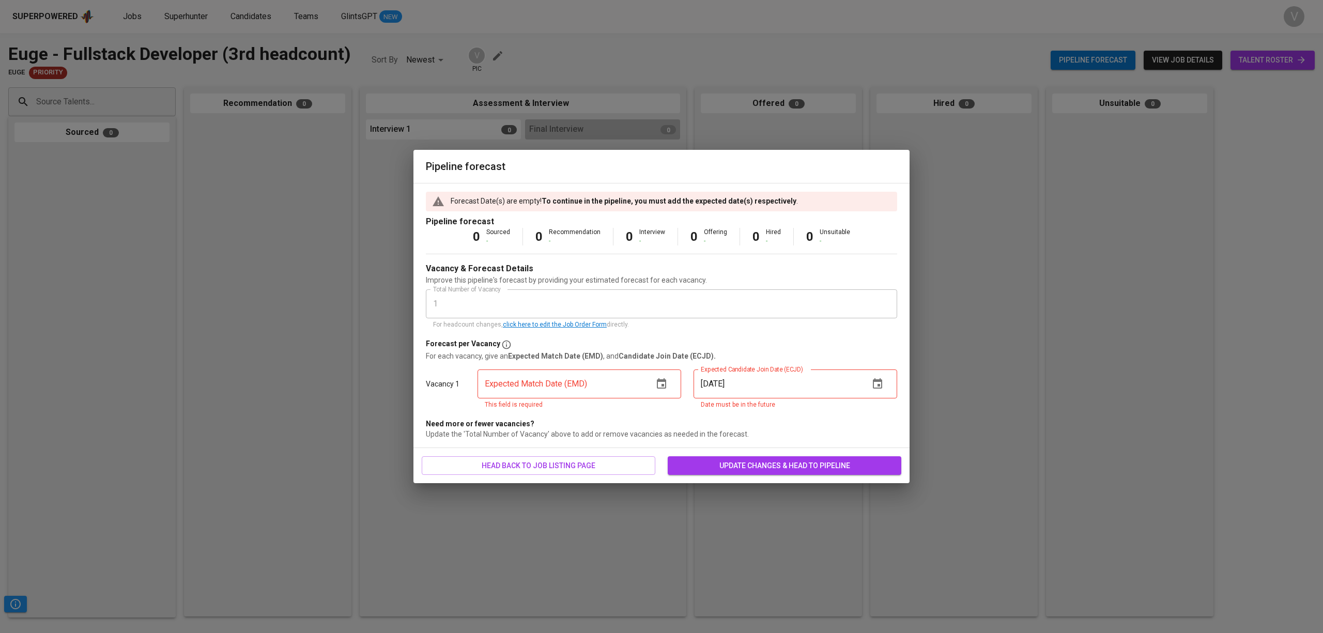
click at [494, 57] on div "Pipeline forecast Forecast Date(s) are empty! To continue in the pipeline, you …" at bounding box center [661, 316] width 1323 height 633
click at [560, 376] on input "text" at bounding box center [561, 384] width 167 height 29
click at [654, 383] on button "button" at bounding box center [661, 384] width 25 height 25
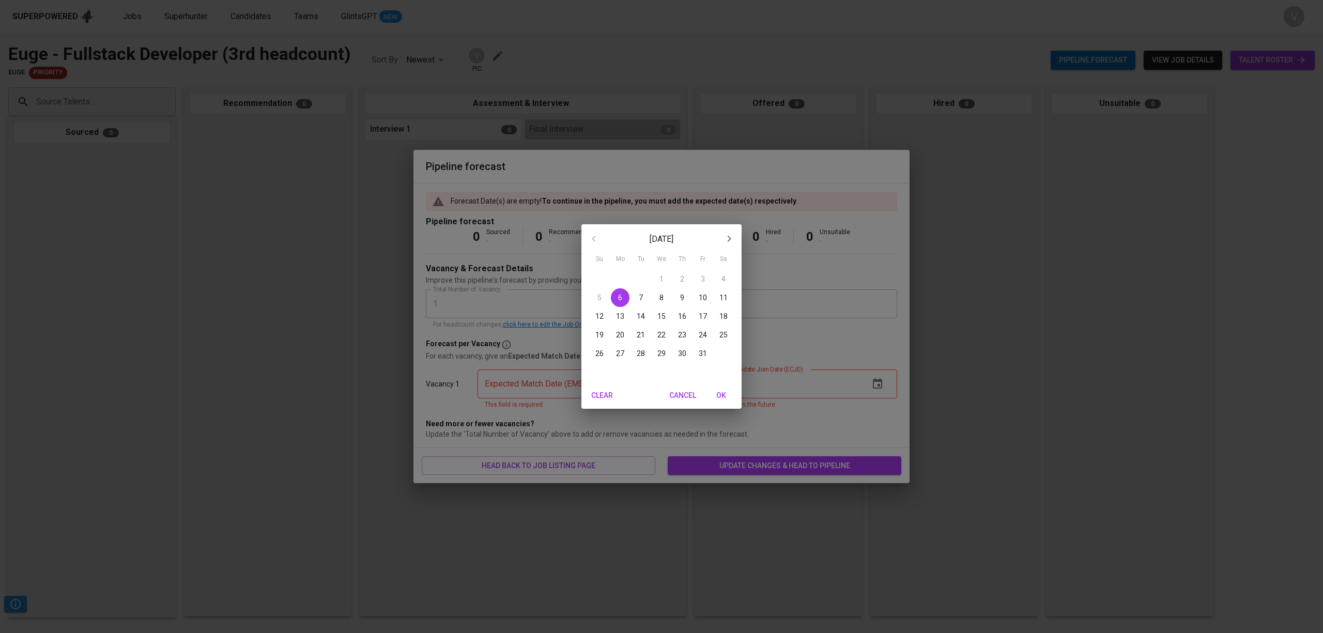
click at [660, 381] on div "28 29 30 1 2 3 4 5 6 7 8 9 10 11 12 13 14 15 16 17 18 19 20 21 22 23 24 25 26 2…" at bounding box center [662, 326] width 160 height 112
click at [703, 356] on p "31" at bounding box center [703, 353] width 8 height 10
type input "[DATE]"
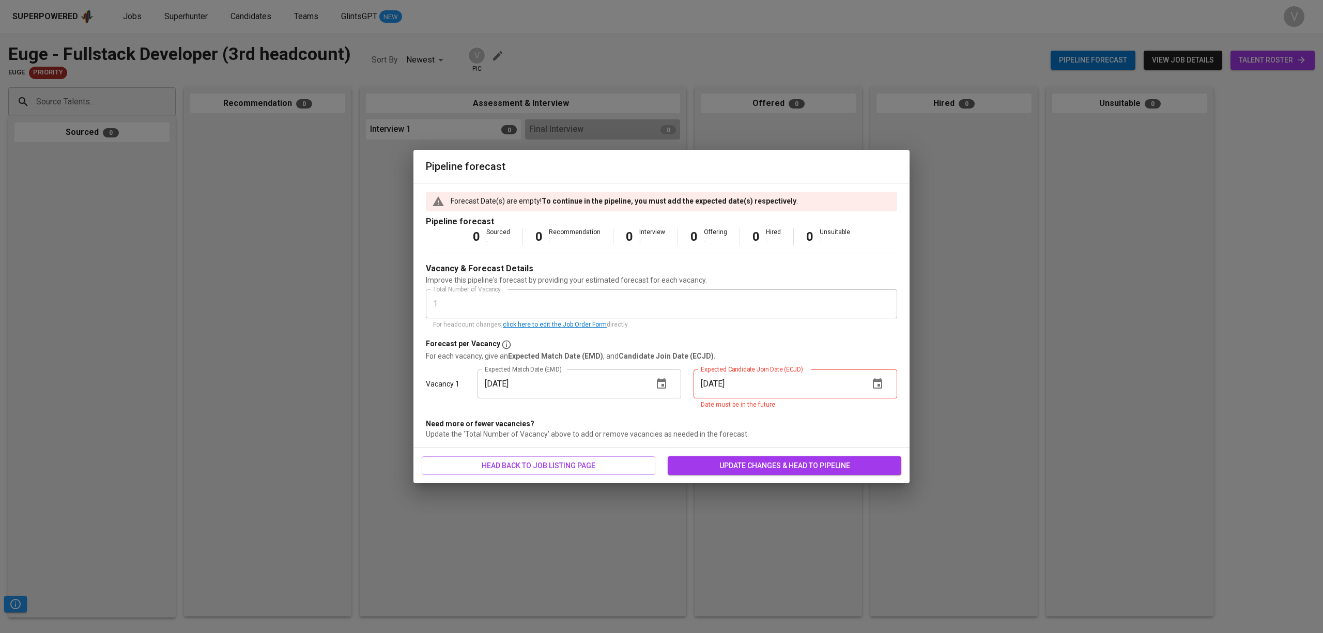
click at [878, 383] on icon "button" at bounding box center [877, 384] width 12 height 12
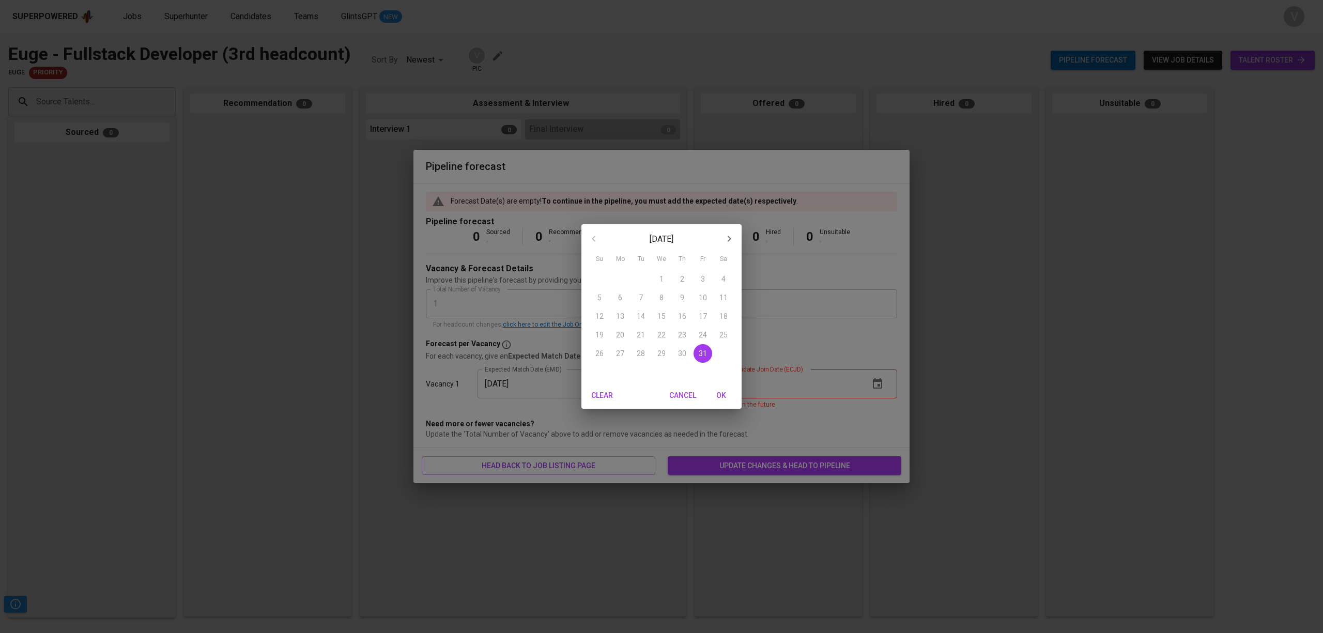
click at [722, 395] on span "OK" at bounding box center [721, 395] width 25 height 13
type input "[DATE]"
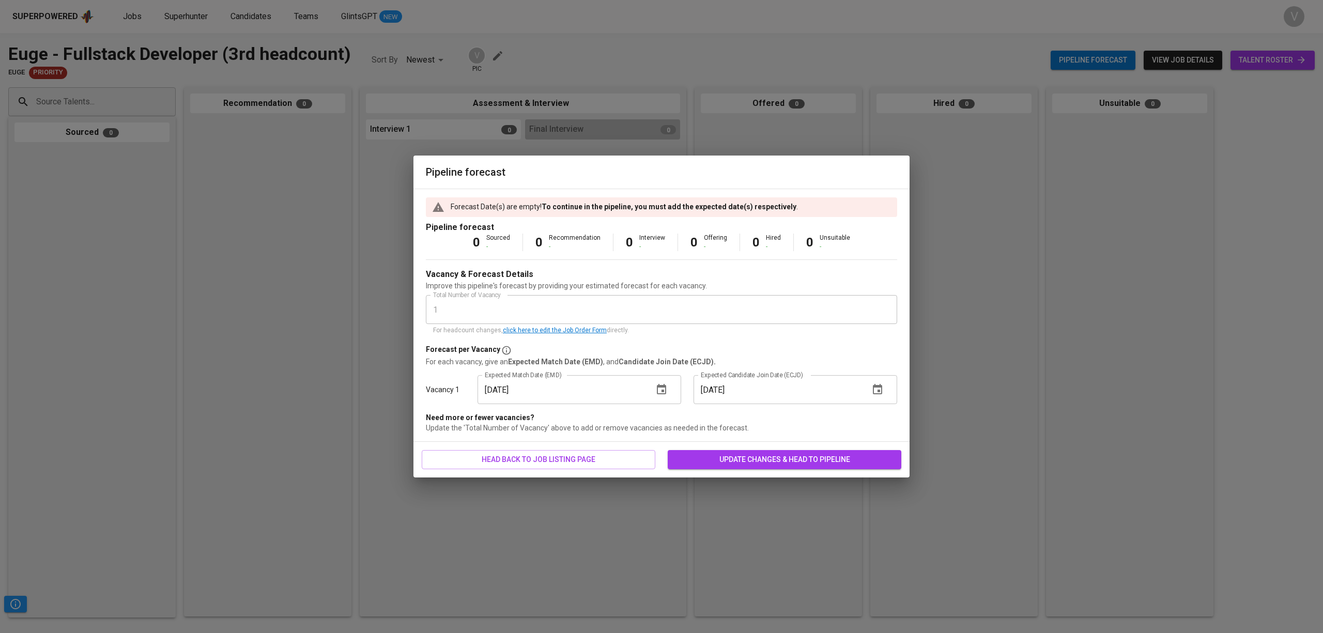
click at [718, 461] on span "update changes & head to pipeline" at bounding box center [784, 459] width 217 height 13
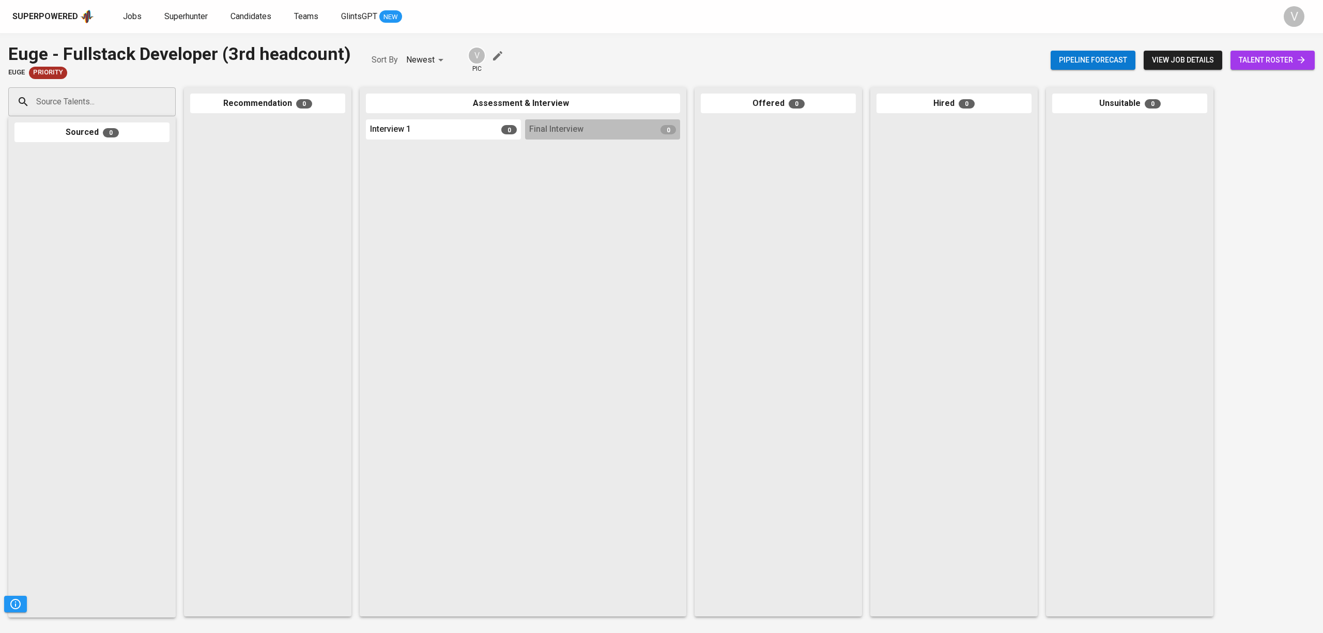
click at [497, 56] on icon "button" at bounding box center [497, 55] width 9 height 9
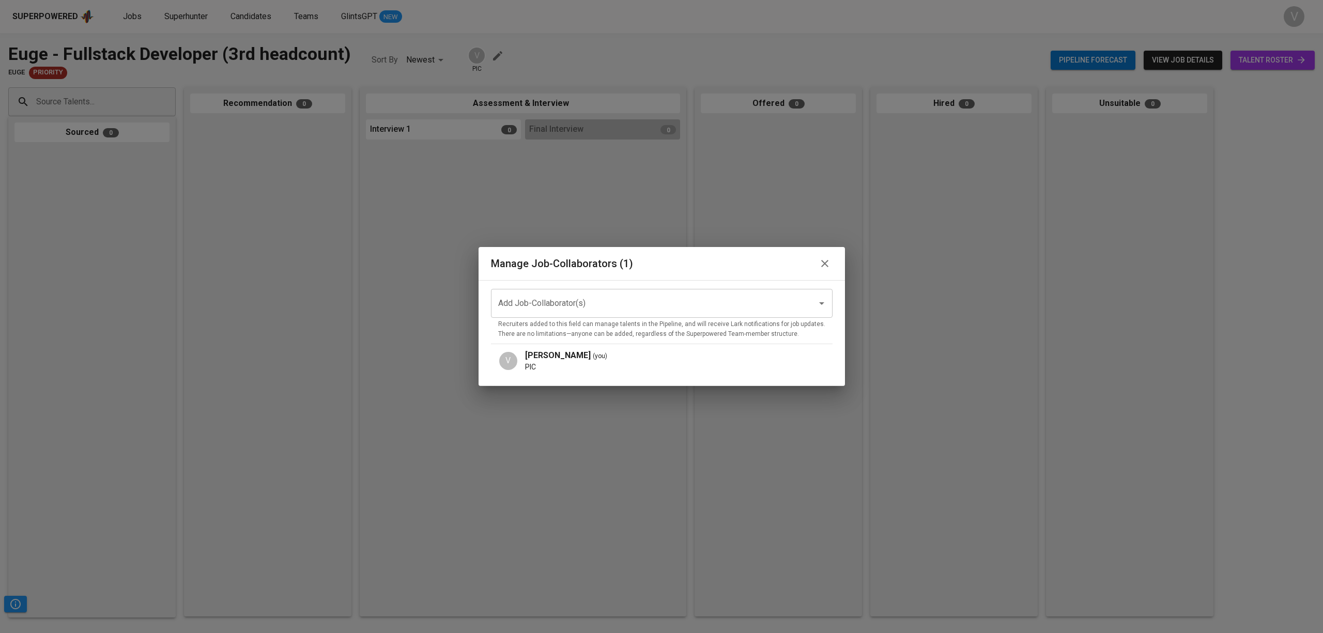
click at [619, 292] on div "Add Job-Collaborator(s)" at bounding box center [662, 303] width 342 height 29
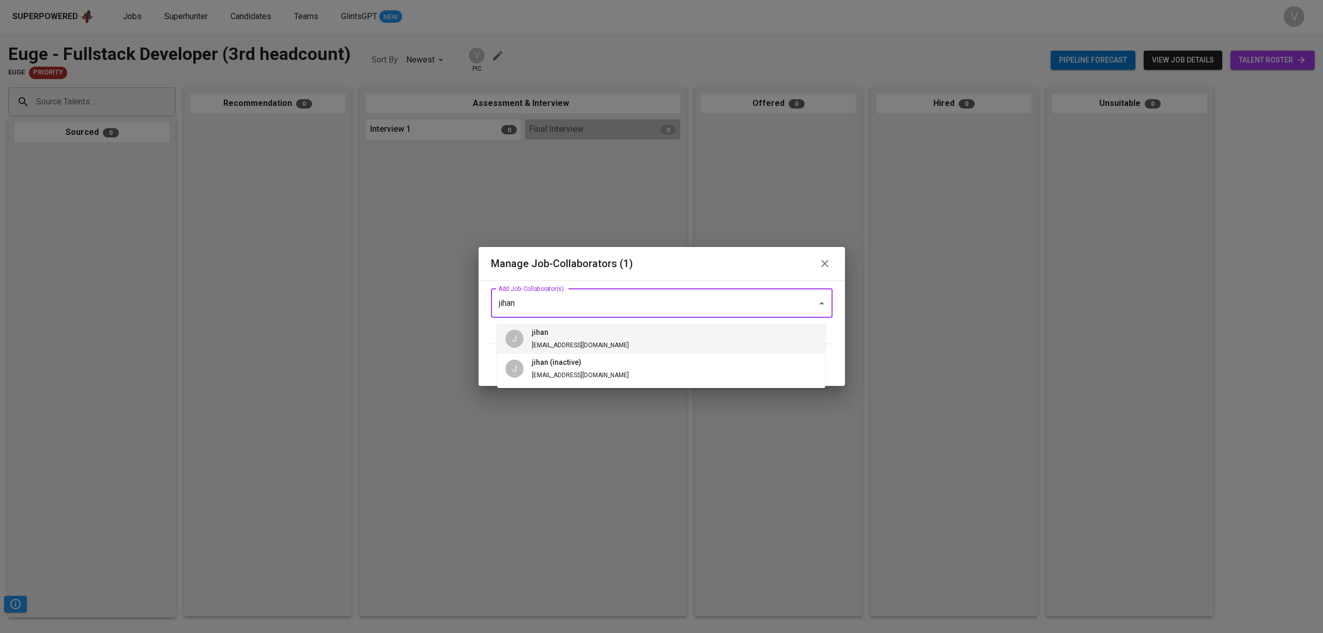
click at [606, 332] on li "J jihan jihan@glints.com" at bounding box center [661, 339] width 328 height 30
type input "jihan"
